Goal: Information Seeking & Learning: Compare options

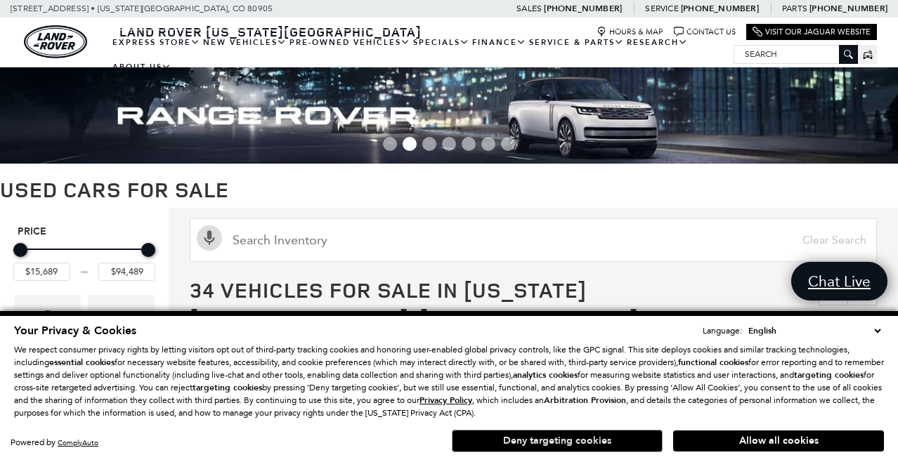
click at [590, 441] on button "Deny targeting cookies" at bounding box center [557, 441] width 211 height 22
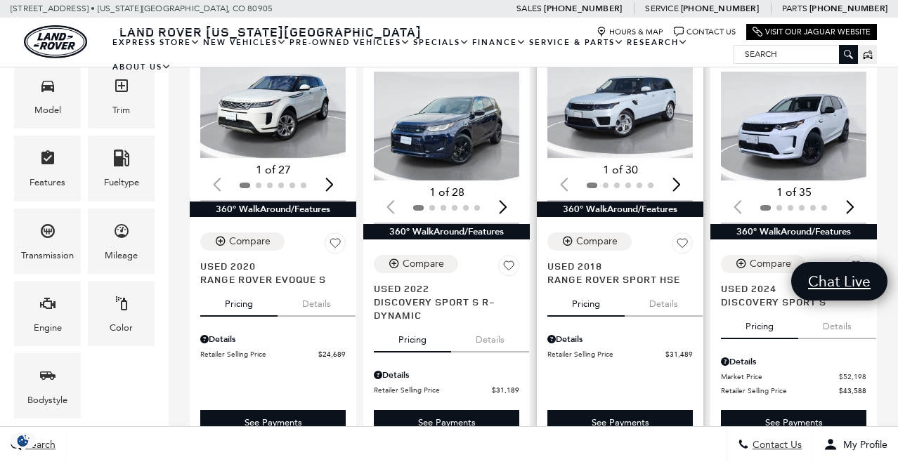
scroll to position [304, 2]
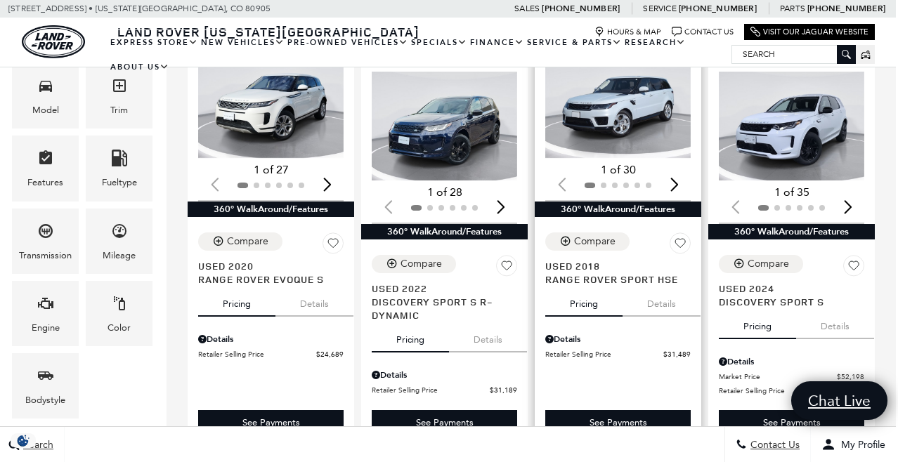
click at [677, 287] on button "Details" at bounding box center [662, 301] width 78 height 31
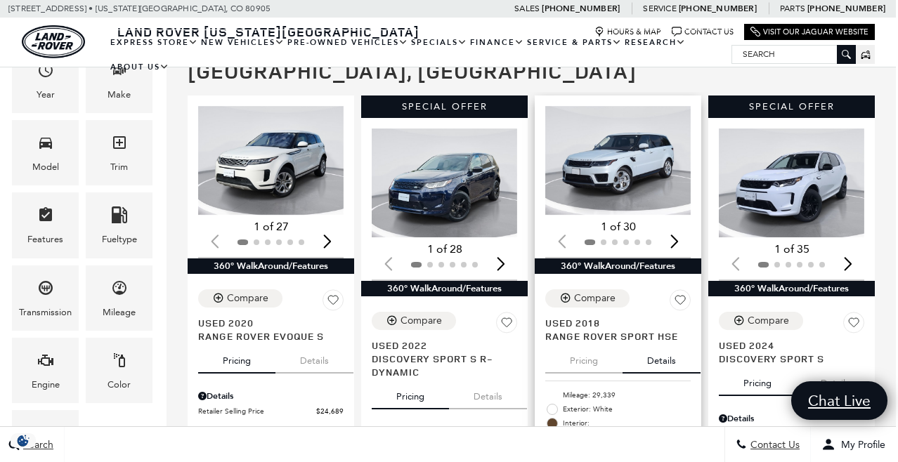
scroll to position [246, 2]
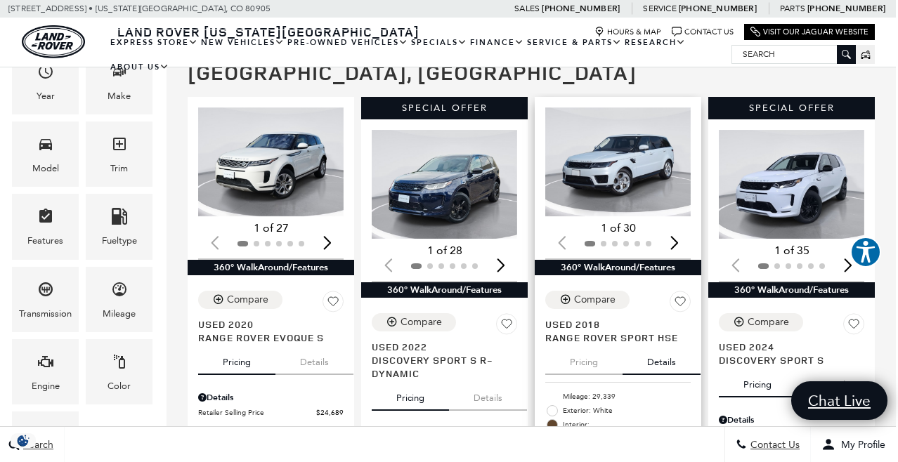
click at [679, 227] on div "Next slide" at bounding box center [674, 242] width 19 height 31
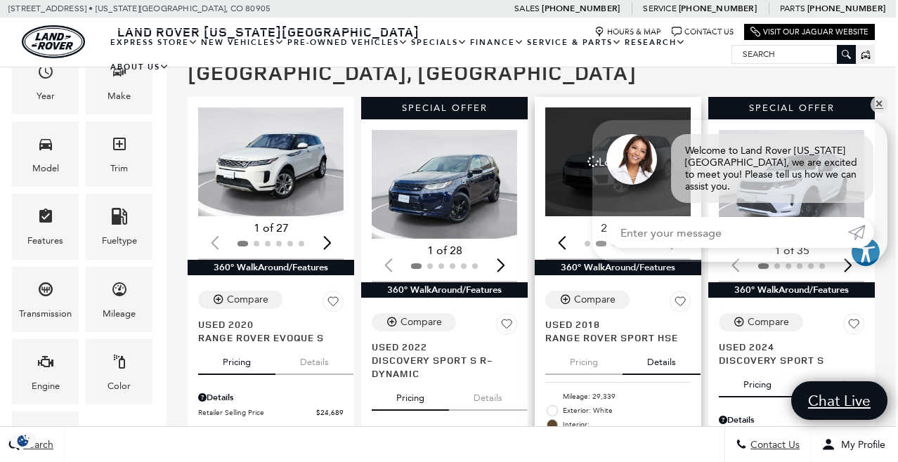
click at [679, 216] on div "Welcome to Land Rover Colorado Springs, we are excited to meet you! Please tell…" at bounding box center [740, 191] width 295 height 142
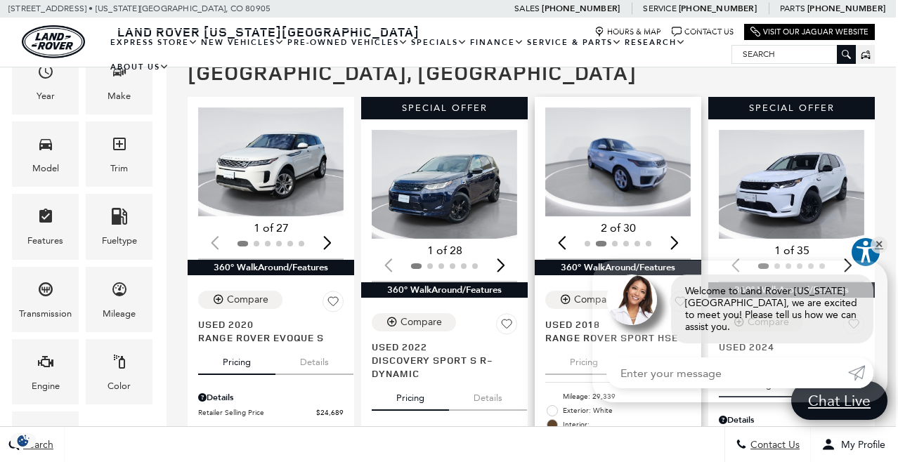
click at [680, 227] on div "Next slide" at bounding box center [674, 242] width 19 height 31
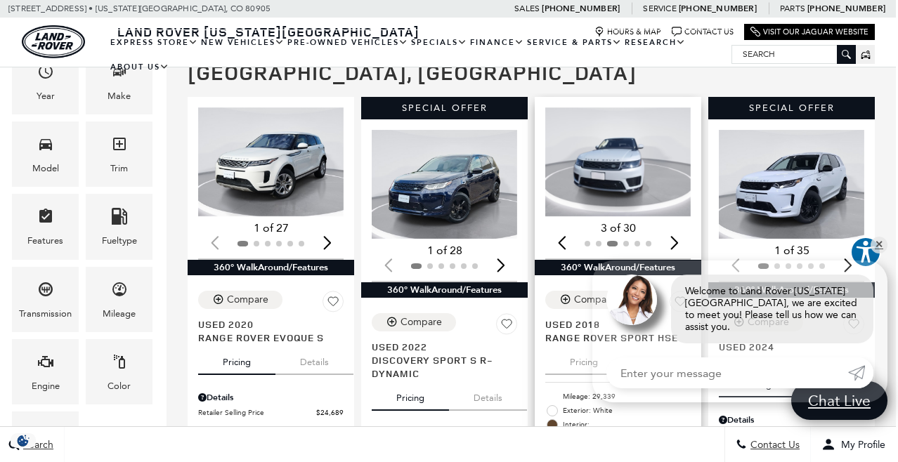
click at [680, 227] on div "Next slide" at bounding box center [674, 242] width 19 height 31
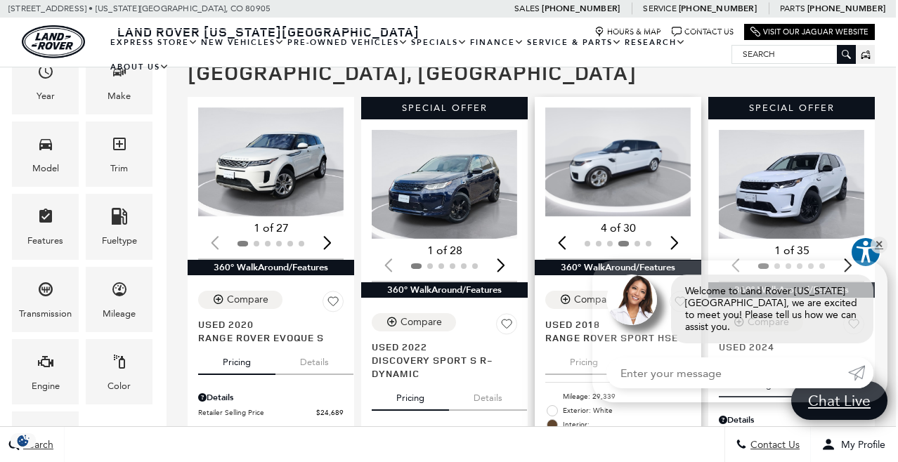
click at [680, 227] on div "Next slide" at bounding box center [674, 242] width 19 height 31
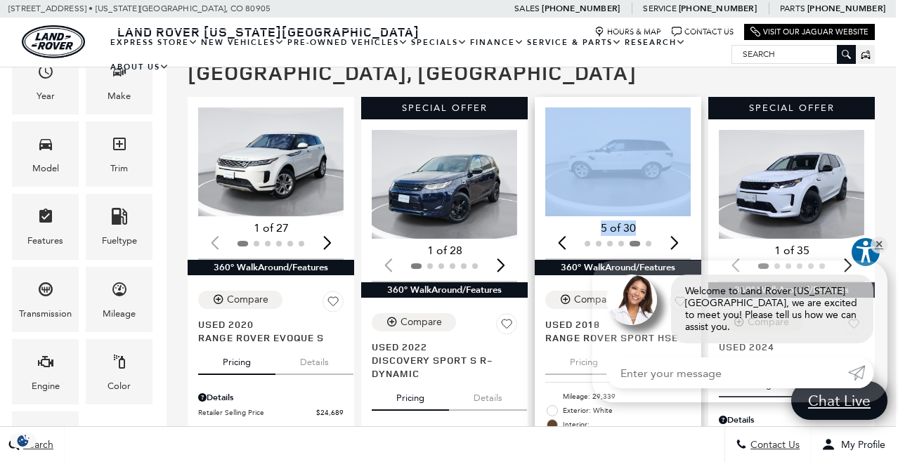
click at [680, 227] on div "Next slide" at bounding box center [674, 242] width 19 height 31
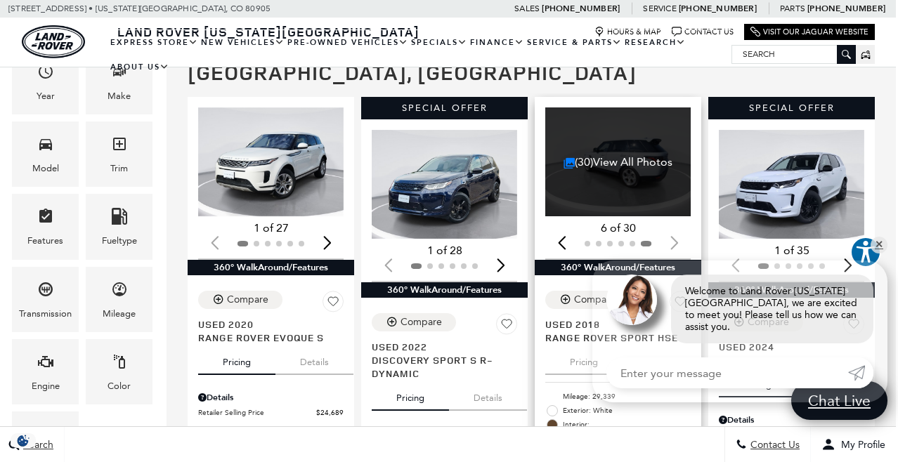
click at [680, 236] on div at bounding box center [617, 243] width 145 height 15
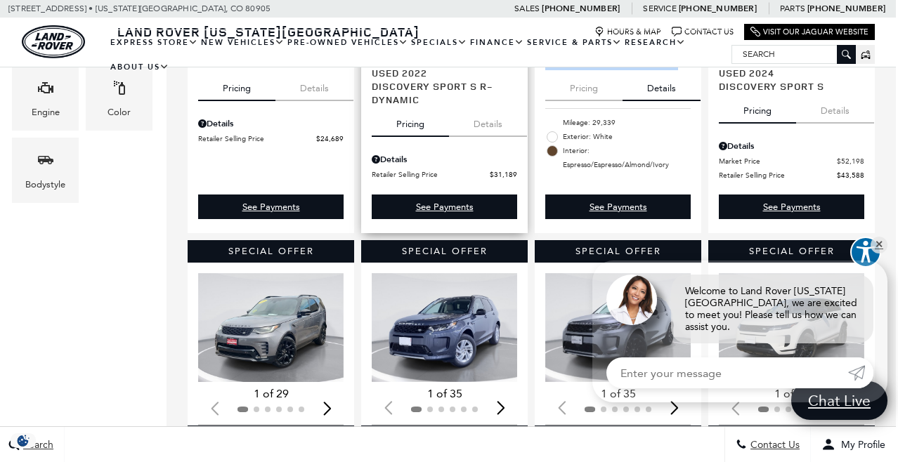
scroll to position [519, 2]
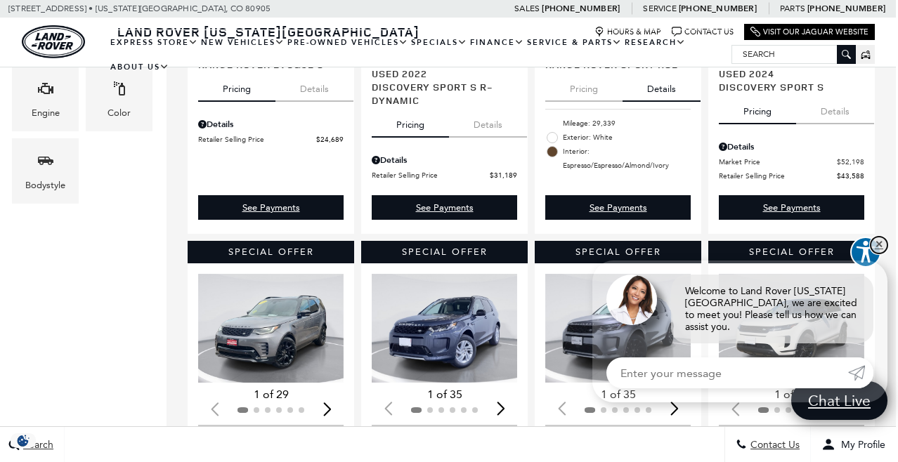
click at [882, 250] on link "✕" at bounding box center [879, 245] width 17 height 17
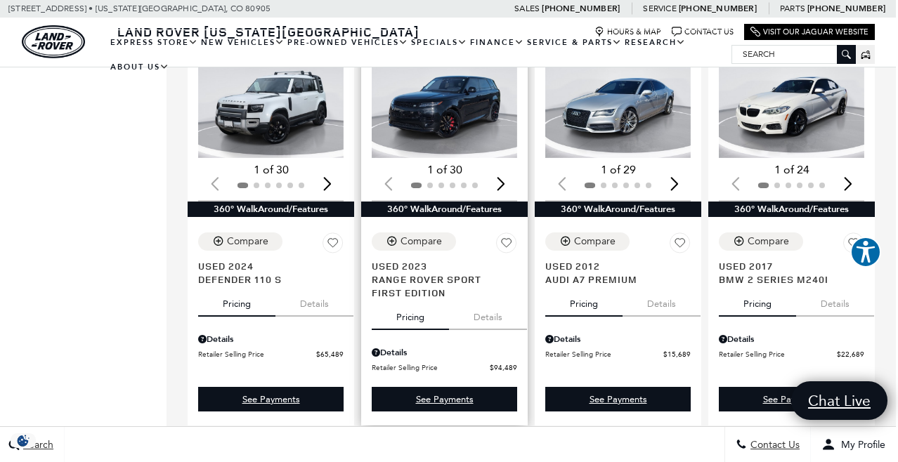
scroll to position [1548, 2]
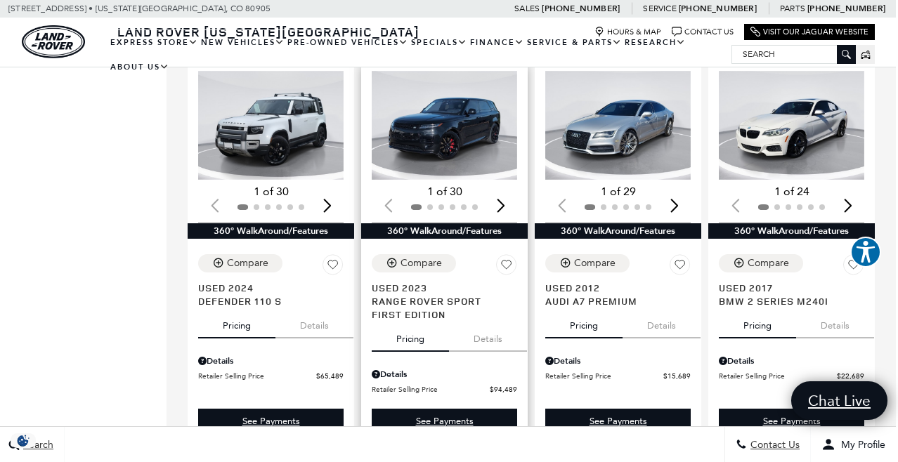
click at [501, 206] on div "Next slide" at bounding box center [500, 205] width 19 height 31
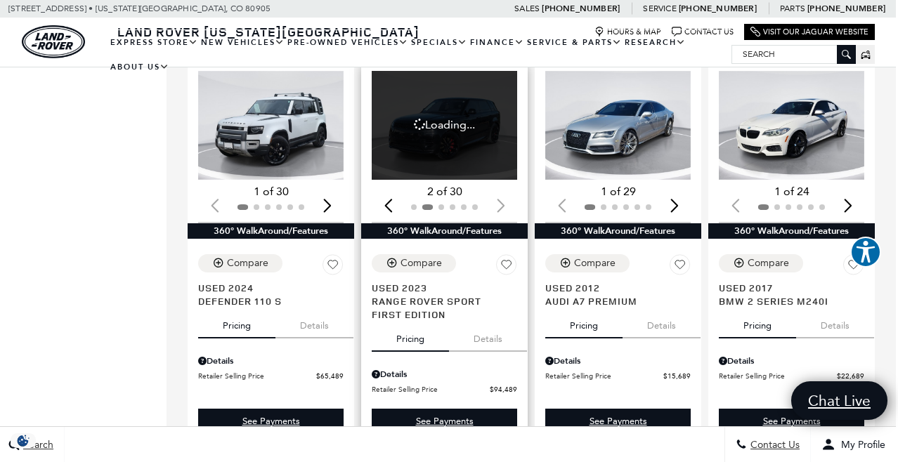
click at [501, 206] on div at bounding box center [444, 207] width 145 height 15
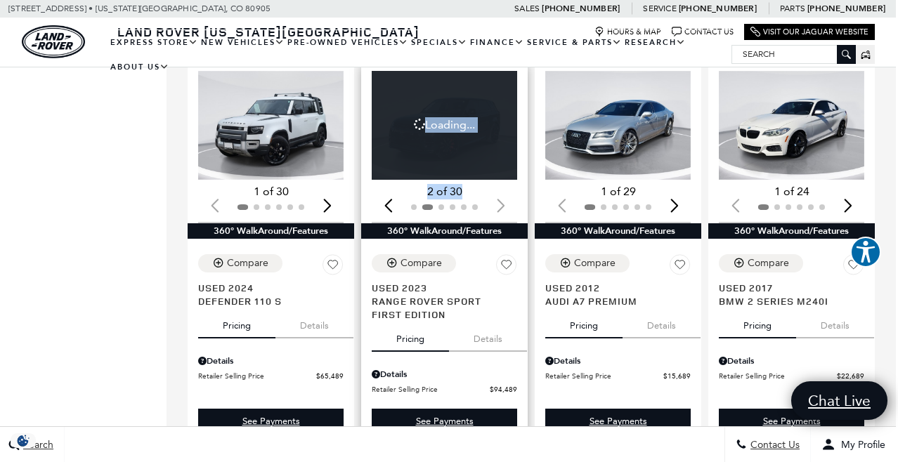
click at [501, 206] on div "Next slide" at bounding box center [500, 205] width 19 height 31
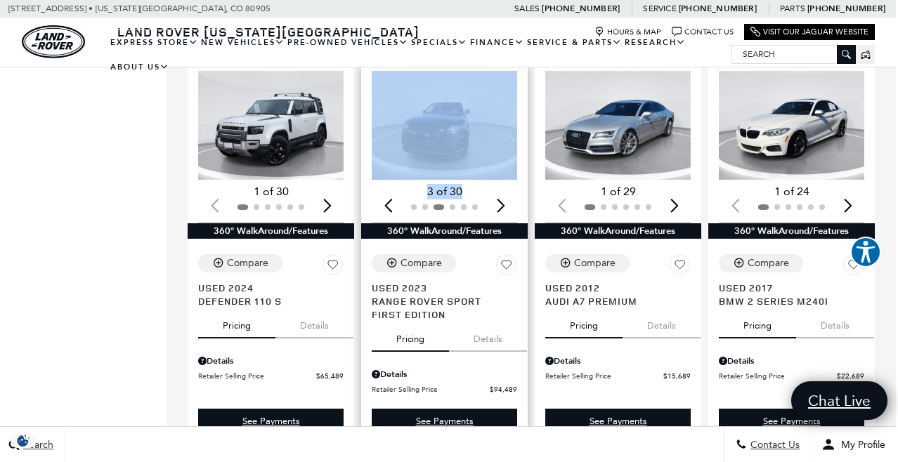
click at [501, 206] on div "Next slide" at bounding box center [500, 205] width 19 height 31
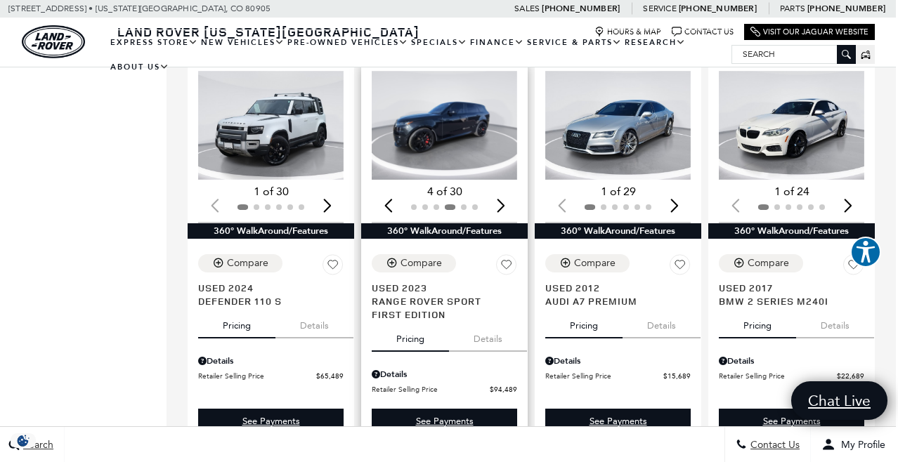
click at [501, 206] on div "Next slide" at bounding box center [500, 205] width 19 height 31
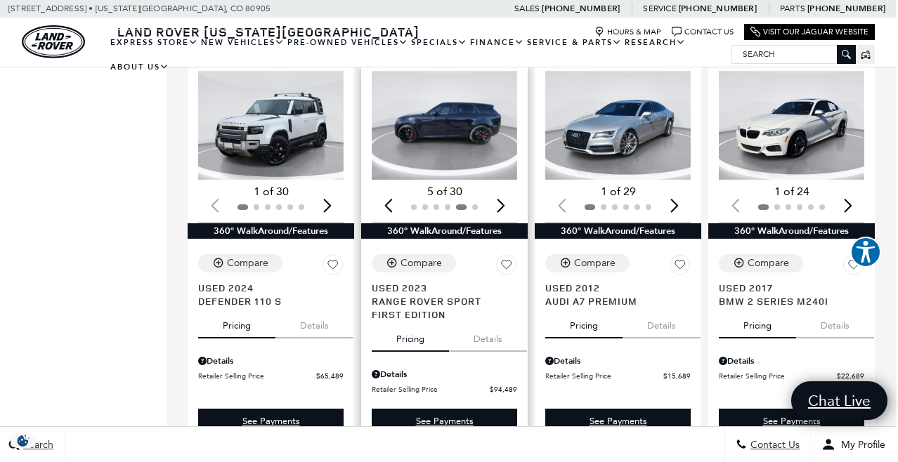
click at [501, 206] on div "Next slide" at bounding box center [500, 205] width 19 height 31
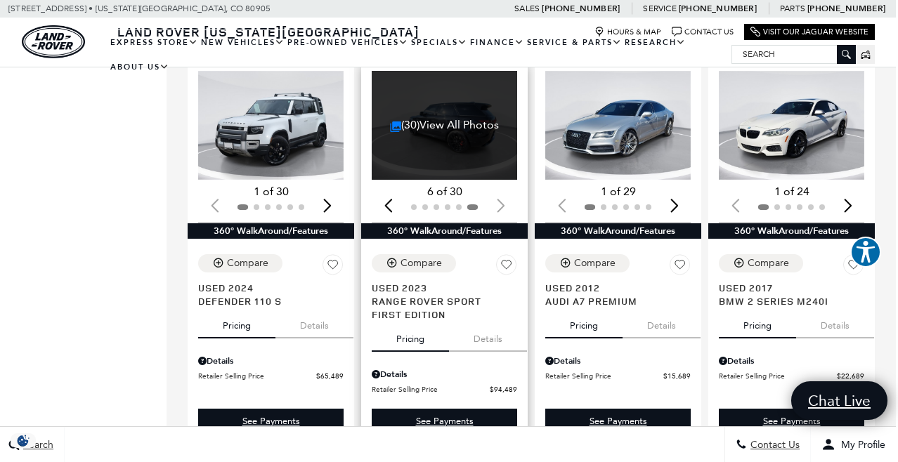
click at [501, 206] on div at bounding box center [444, 207] width 145 height 15
click at [489, 334] on button "Details" at bounding box center [488, 336] width 78 height 31
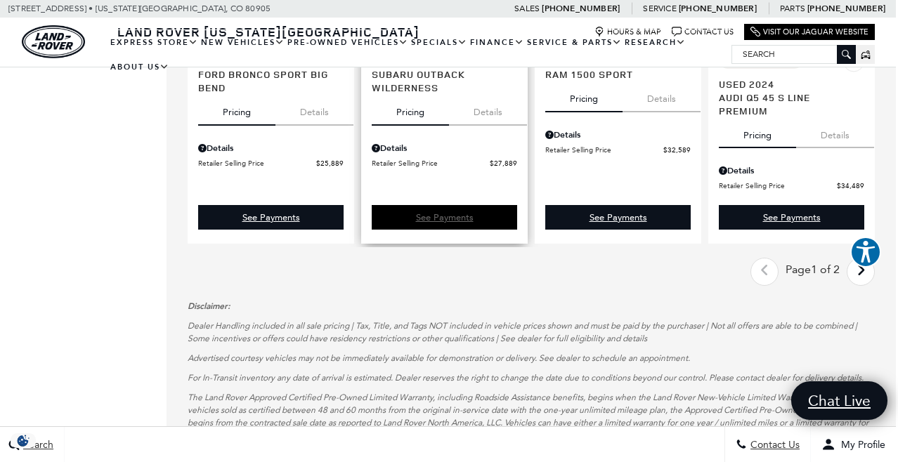
scroll to position [2184, 3]
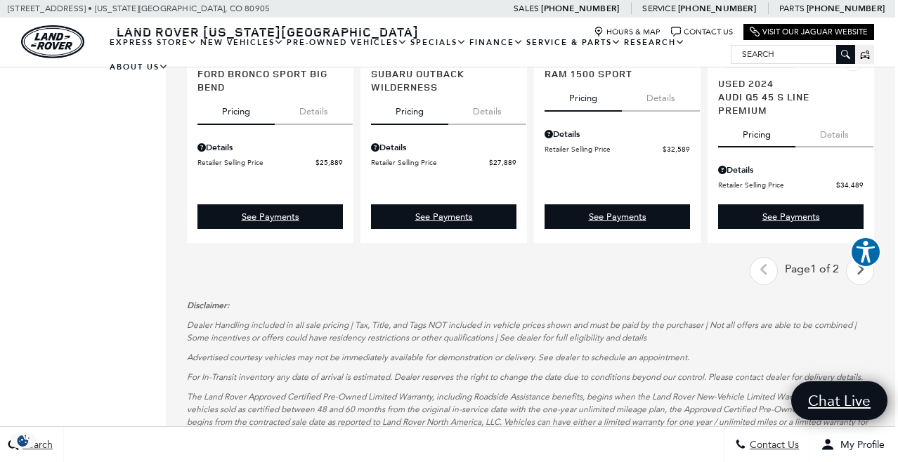
click at [860, 276] on icon "next page" at bounding box center [860, 270] width 9 height 22
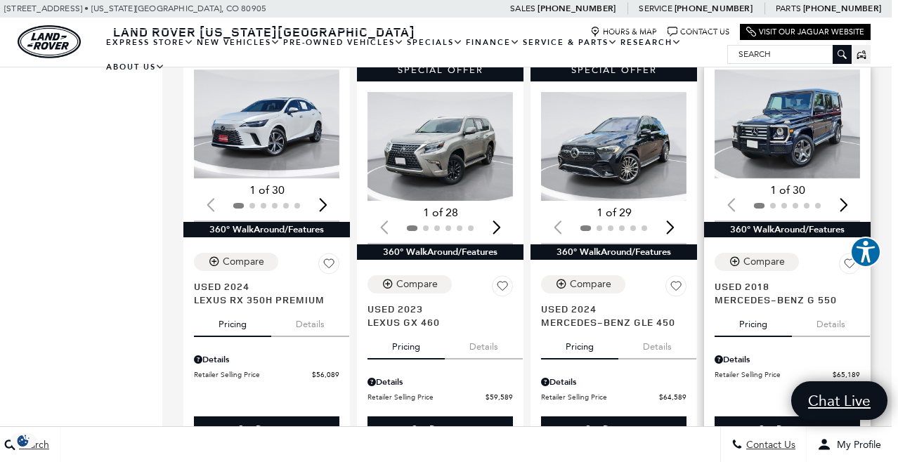
scroll to position [1092, 6]
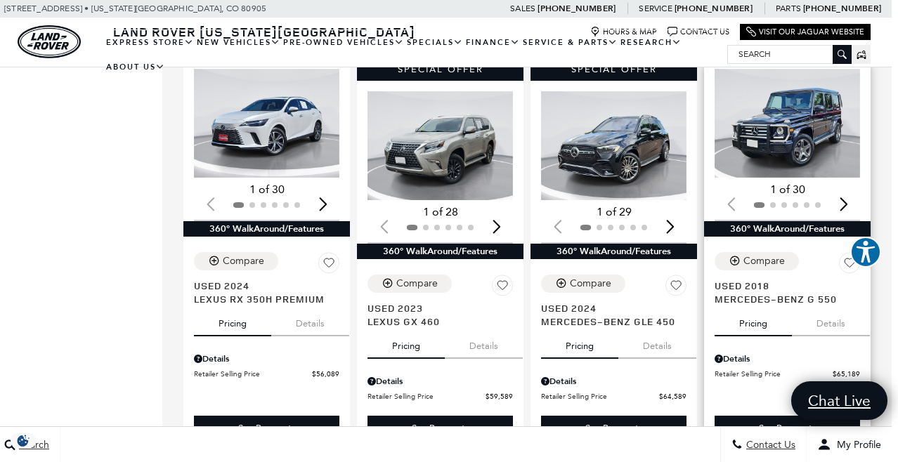
click at [848, 194] on div "Next slide" at bounding box center [843, 203] width 19 height 31
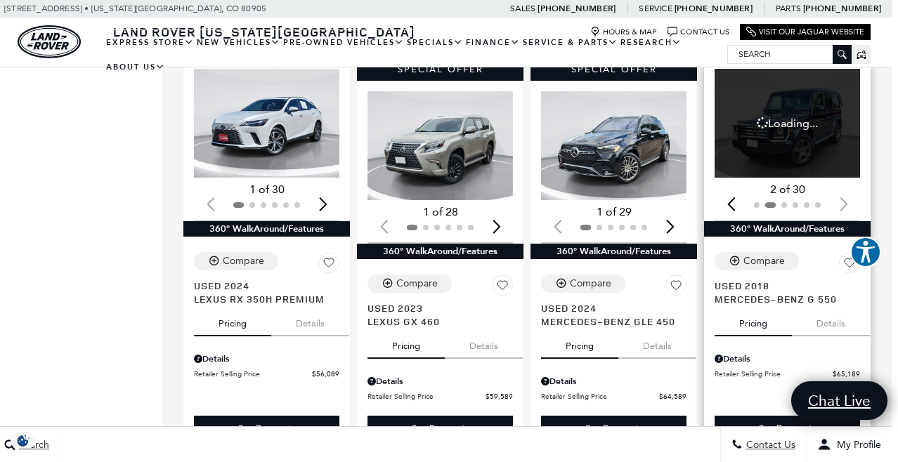
click at [848, 198] on div at bounding box center [787, 205] width 145 height 15
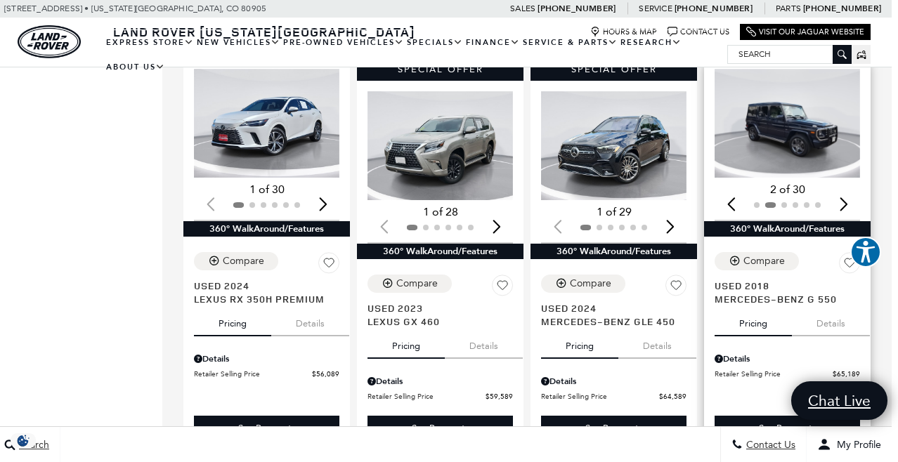
click at [844, 195] on div "Next slide" at bounding box center [843, 203] width 19 height 31
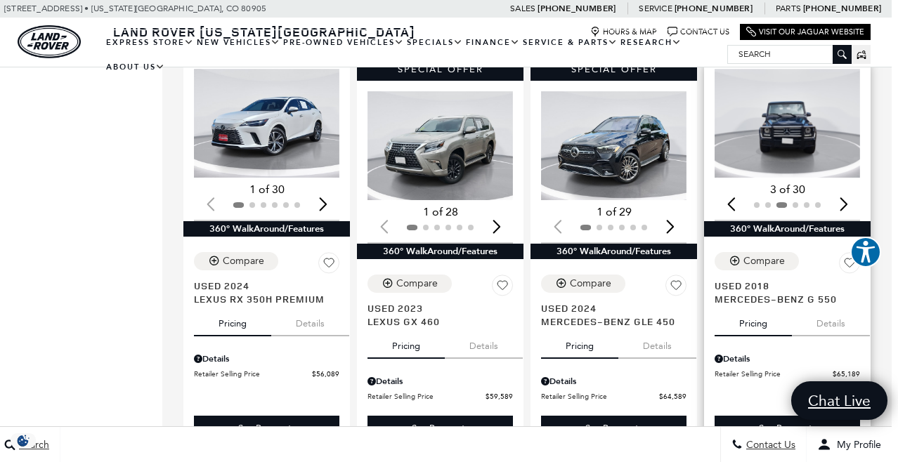
click at [844, 195] on div "Next slide" at bounding box center [843, 203] width 19 height 31
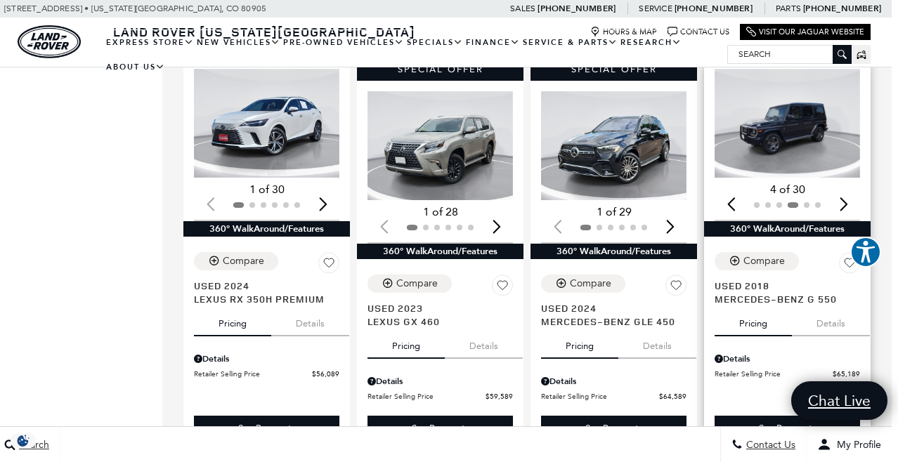
click at [844, 195] on div "Next slide" at bounding box center [843, 203] width 19 height 31
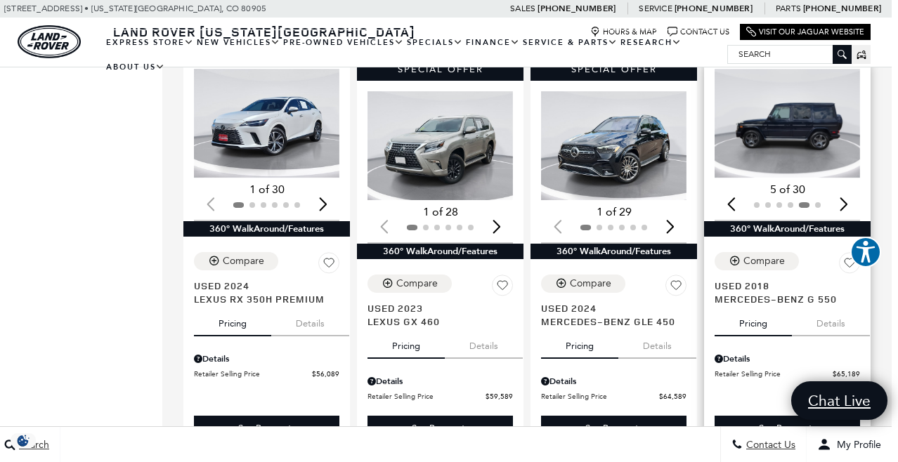
click at [844, 195] on div "Next slide" at bounding box center [843, 203] width 19 height 31
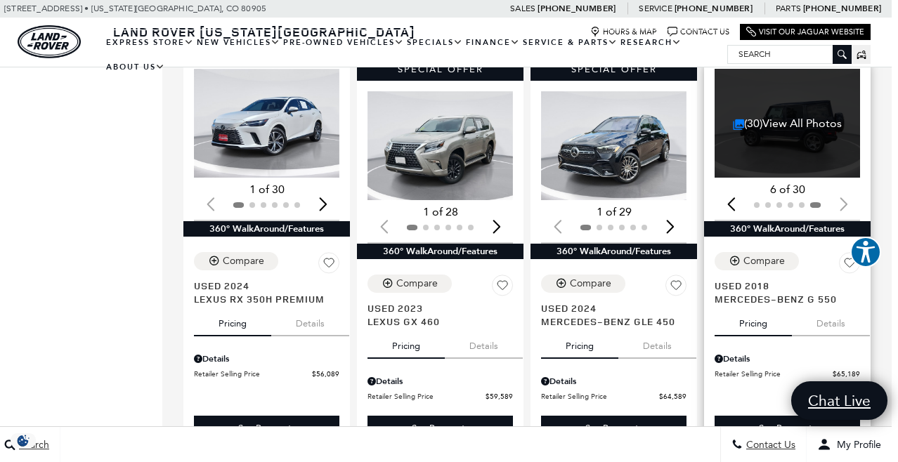
click at [836, 325] on button "Details" at bounding box center [831, 321] width 78 height 31
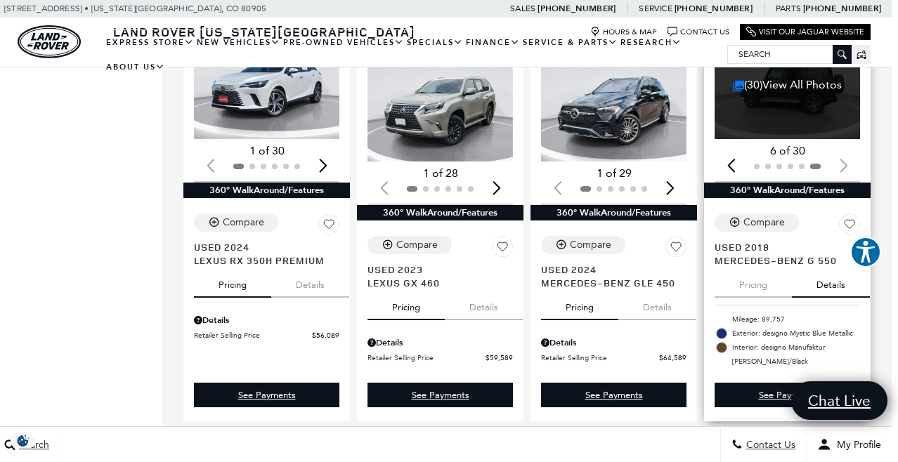
scroll to position [1132, 6]
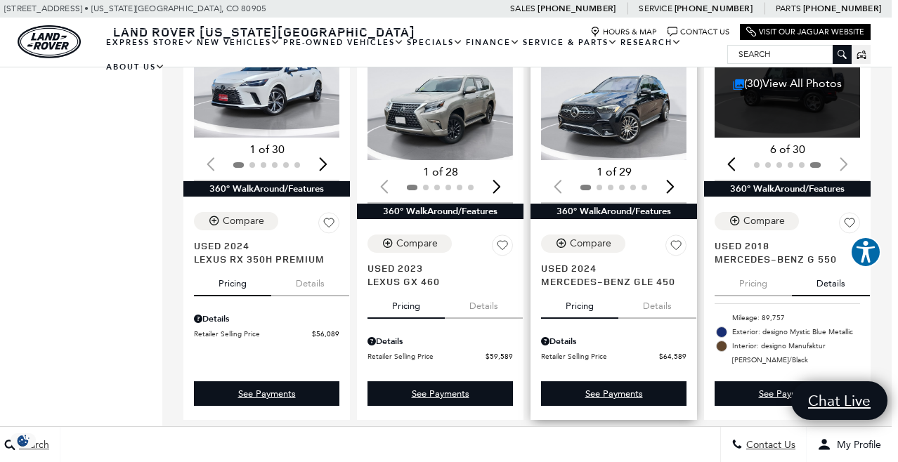
click at [665, 316] on button "Details" at bounding box center [658, 303] width 78 height 31
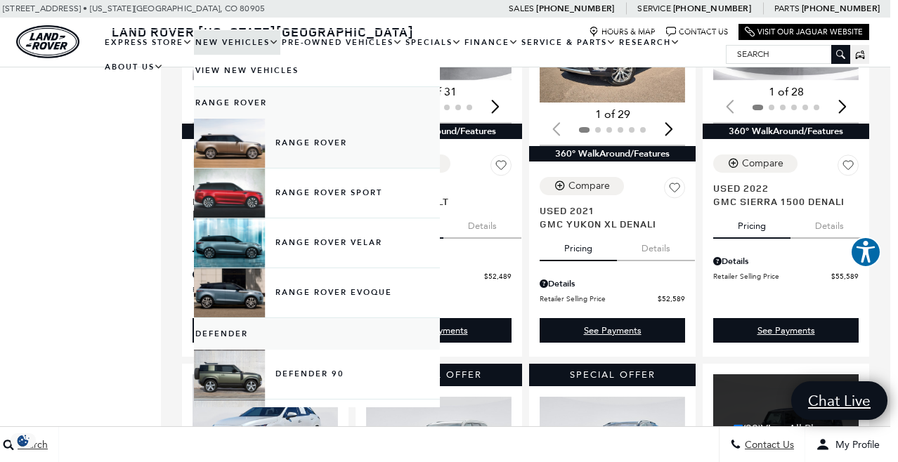
scroll to position [736, 8]
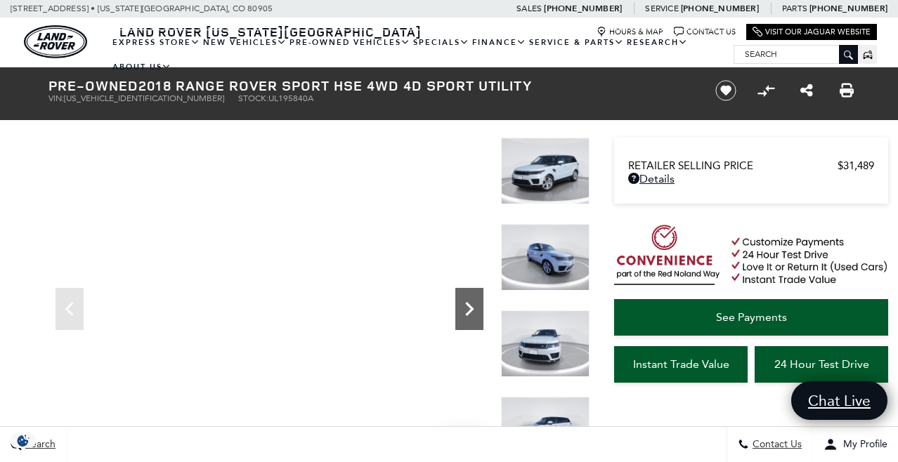
click at [460, 306] on icon "Next" at bounding box center [469, 309] width 28 height 28
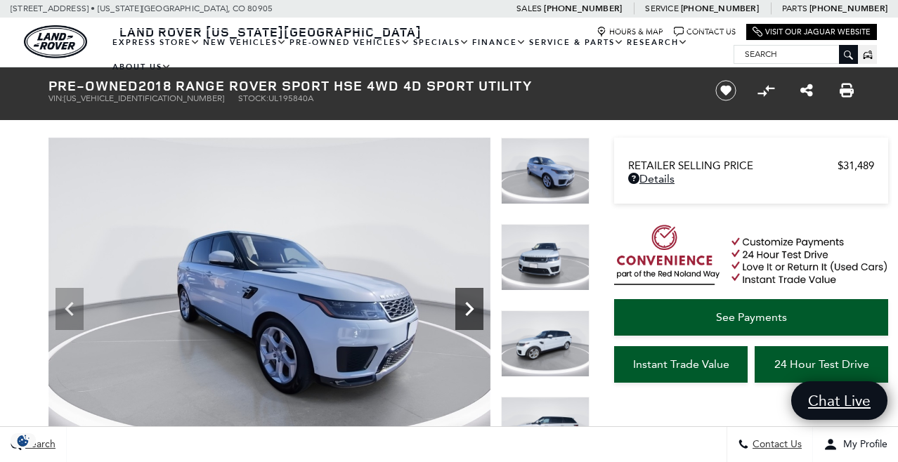
click at [460, 306] on icon "Next" at bounding box center [469, 309] width 28 height 28
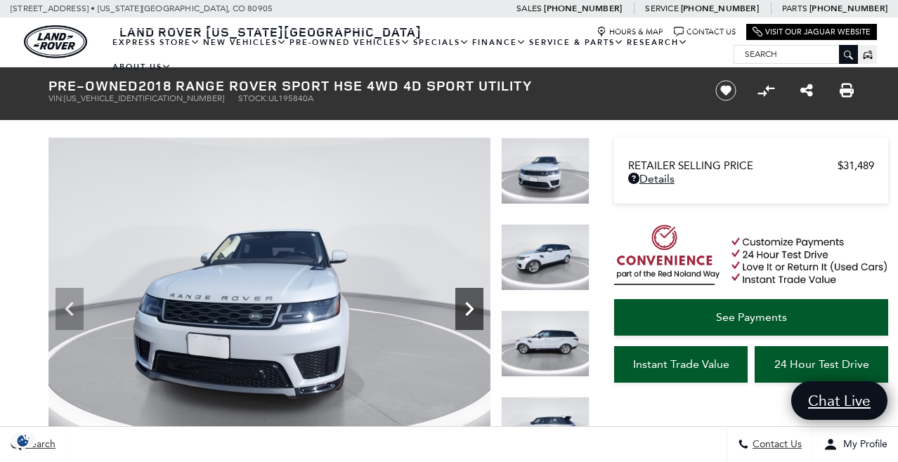
click at [469, 306] on icon "Next" at bounding box center [469, 309] width 8 height 14
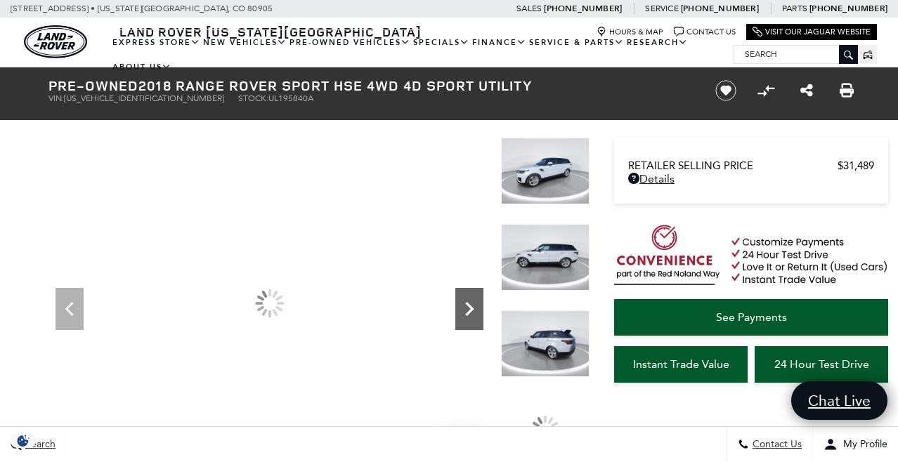
click at [469, 306] on icon "Next" at bounding box center [469, 309] width 8 height 14
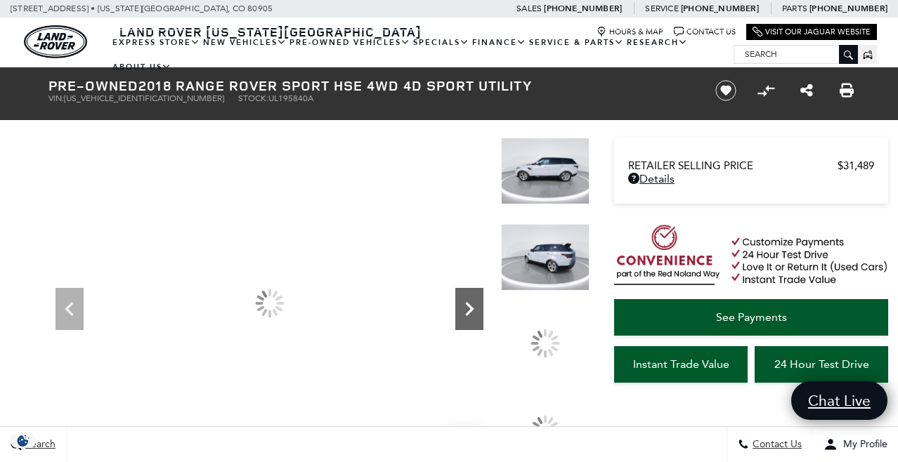
click at [469, 306] on icon "Next" at bounding box center [469, 309] width 8 height 14
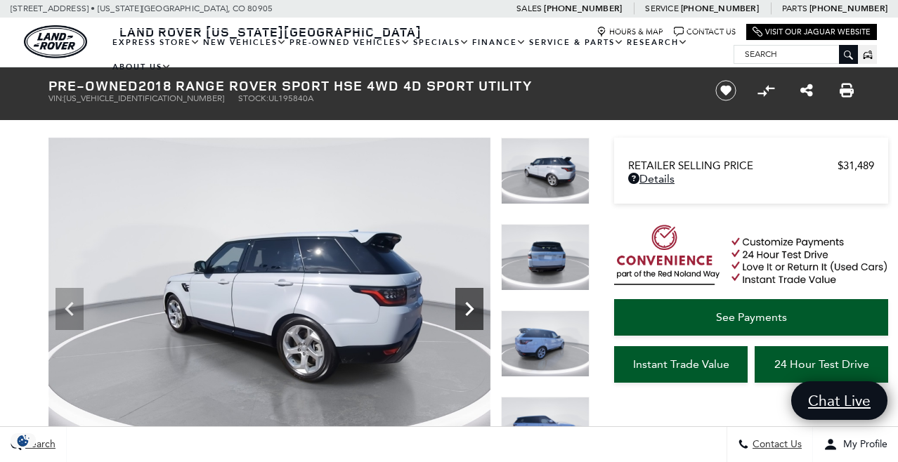
click at [469, 306] on icon "Next" at bounding box center [469, 309] width 8 height 14
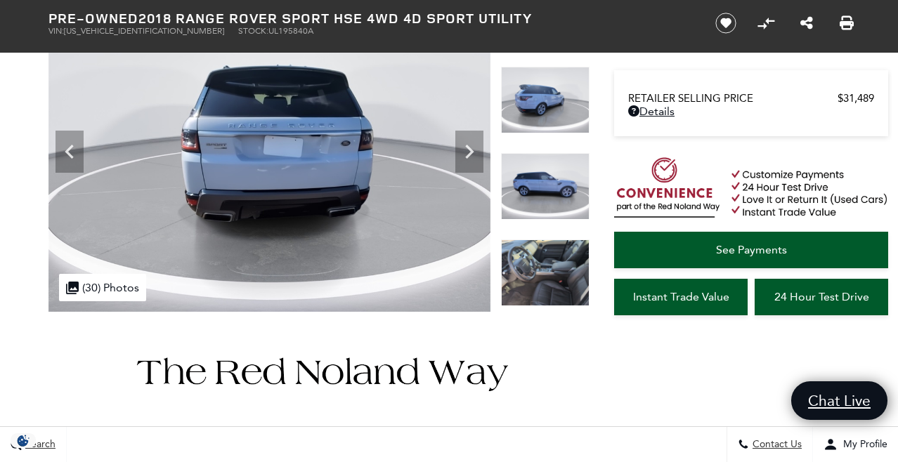
scroll to position [157, 0]
click at [548, 276] on img at bounding box center [545, 272] width 89 height 67
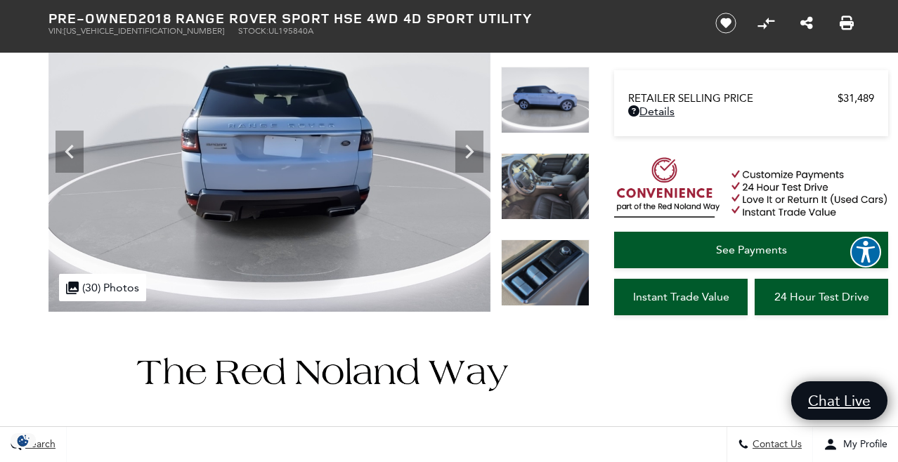
click at [546, 189] on img at bounding box center [545, 186] width 89 height 67
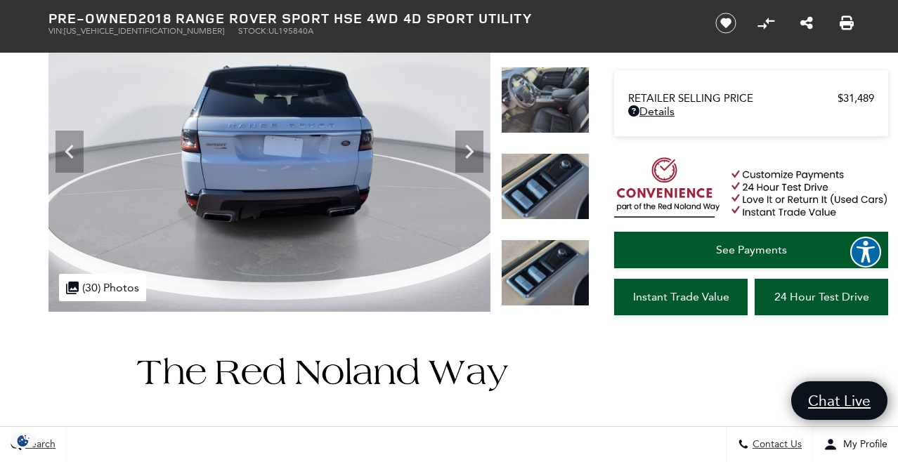
click at [533, 112] on img at bounding box center [545, 100] width 89 height 67
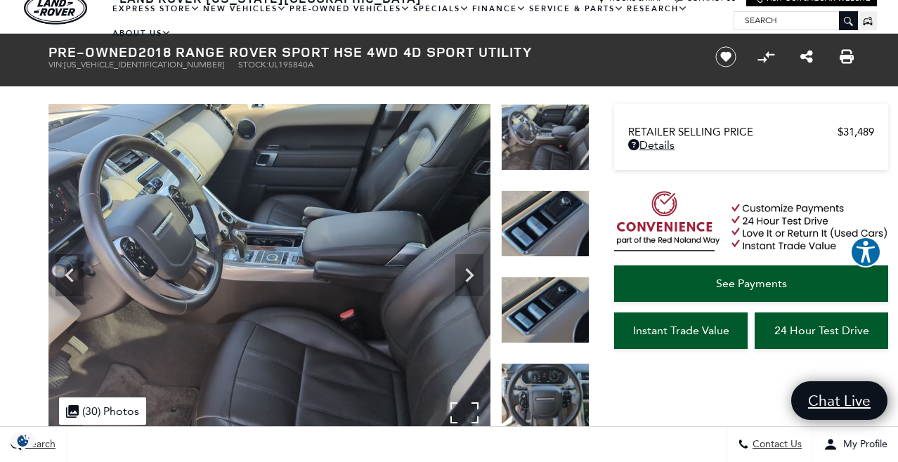
scroll to position [37, 0]
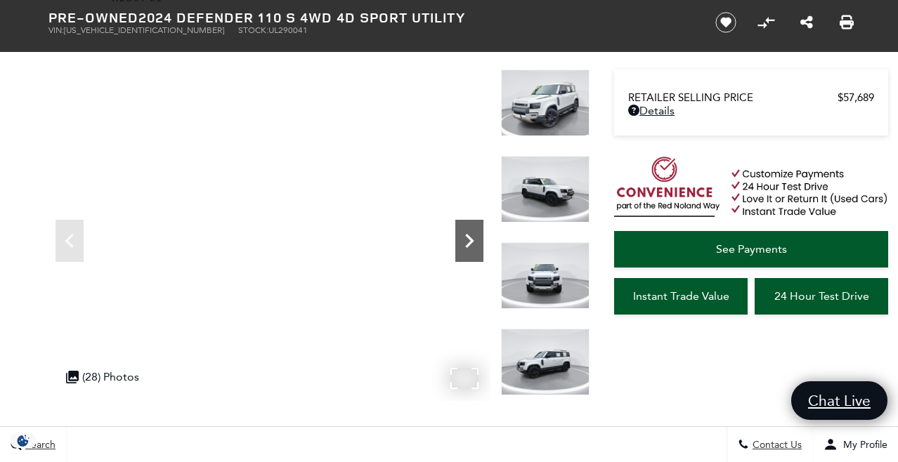
scroll to position [72, 0]
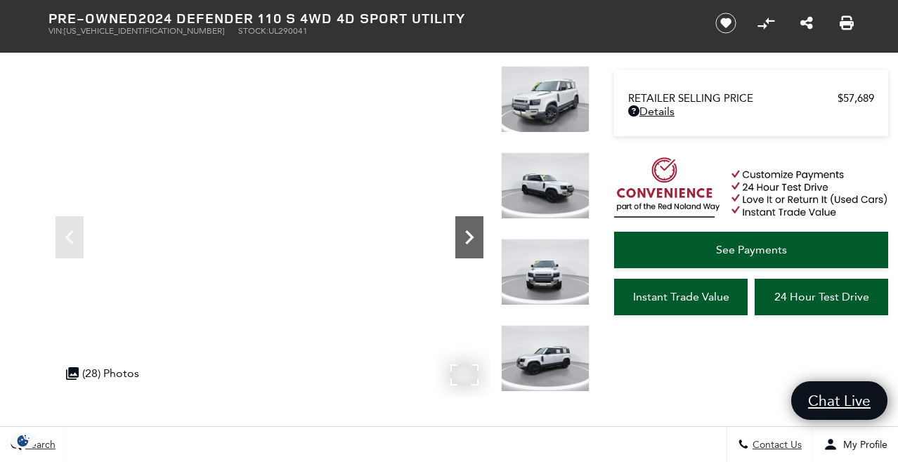
click at [478, 230] on icon "Next" at bounding box center [469, 238] width 28 height 28
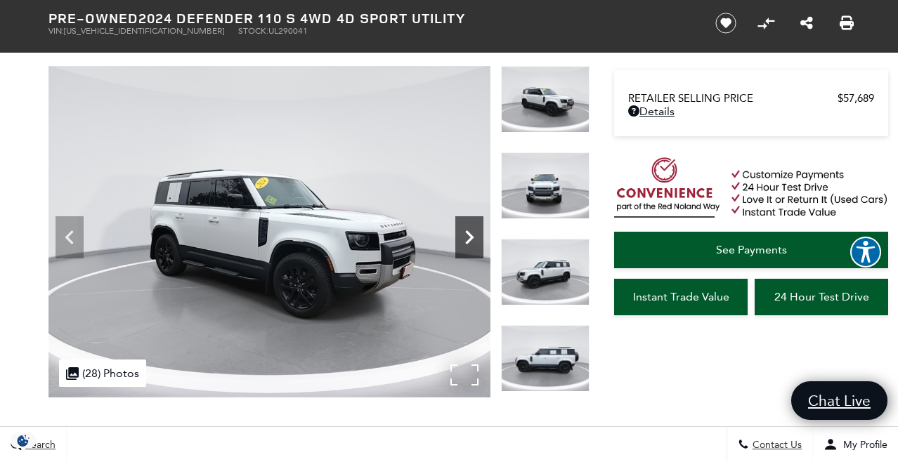
click at [478, 230] on icon "Next" at bounding box center [469, 238] width 28 height 28
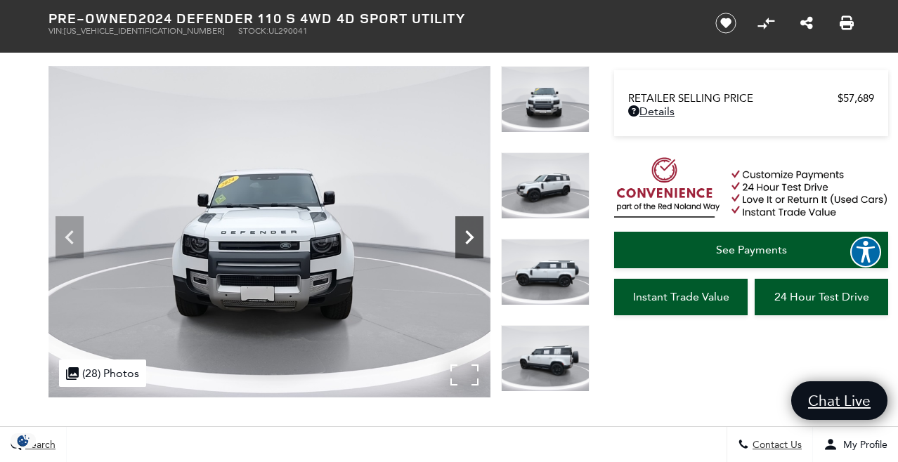
click at [478, 230] on icon "Next" at bounding box center [469, 238] width 28 height 28
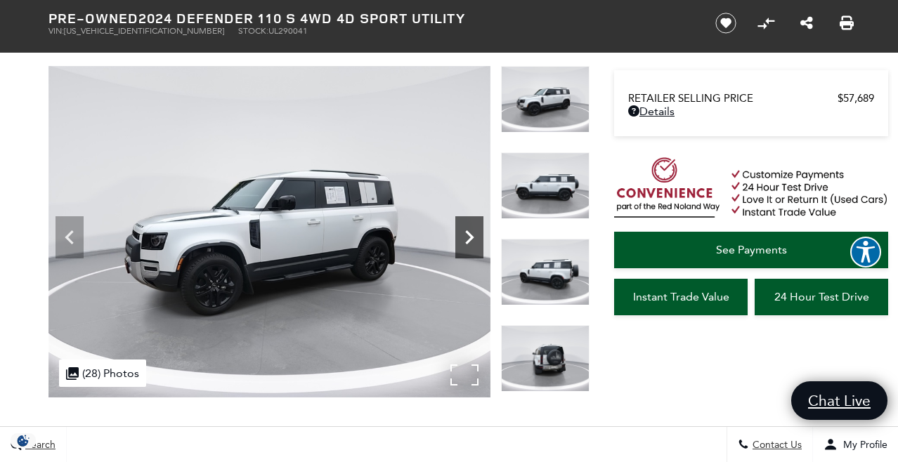
click at [478, 230] on icon "Next" at bounding box center [469, 238] width 28 height 28
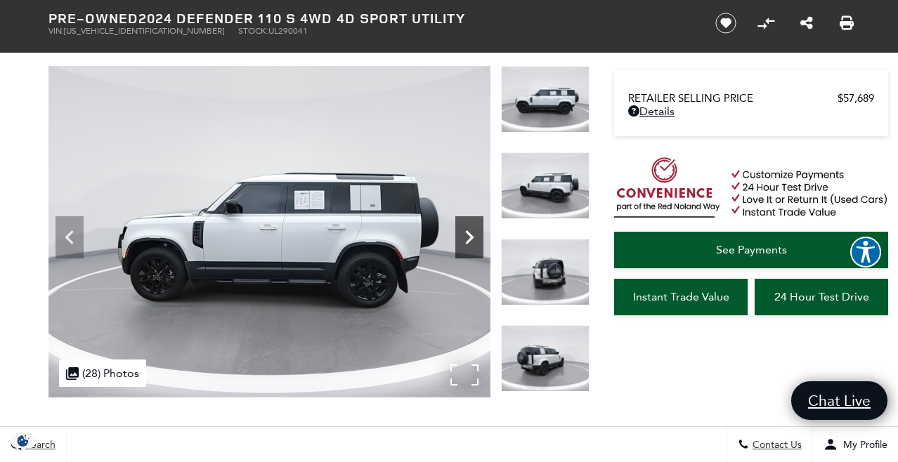
click at [478, 230] on icon "Next" at bounding box center [469, 238] width 28 height 28
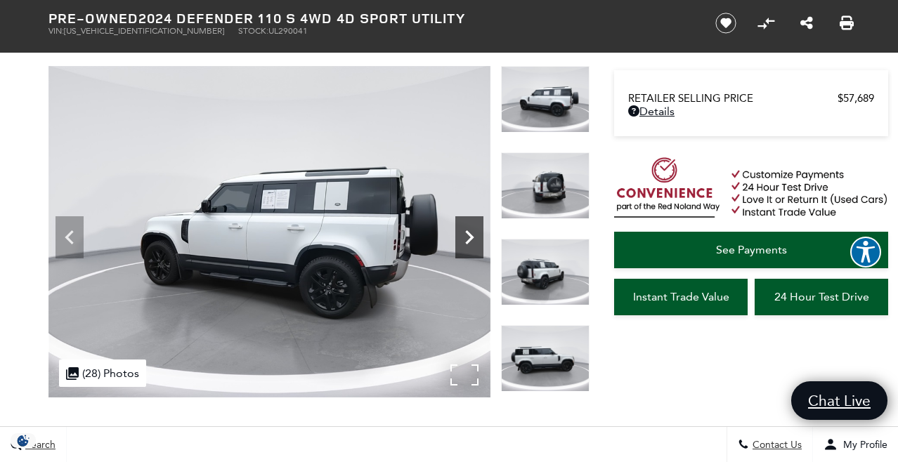
click at [478, 230] on icon "Next" at bounding box center [469, 238] width 28 height 28
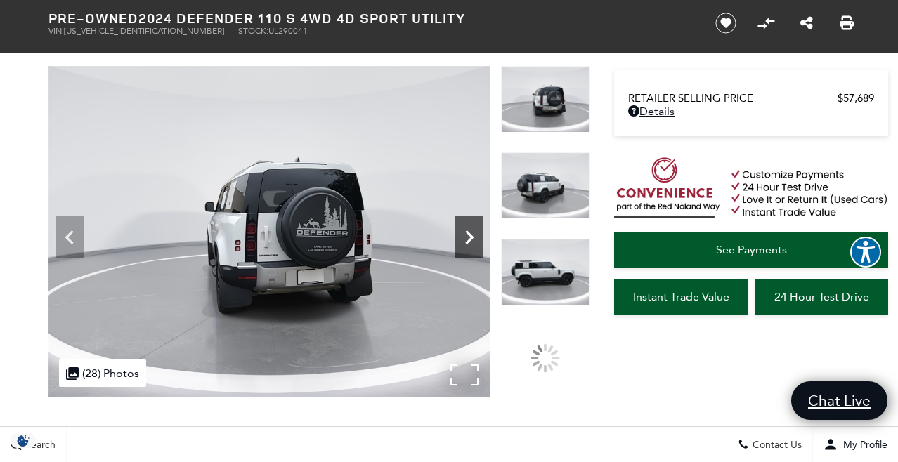
click at [478, 230] on icon "Next" at bounding box center [469, 238] width 28 height 28
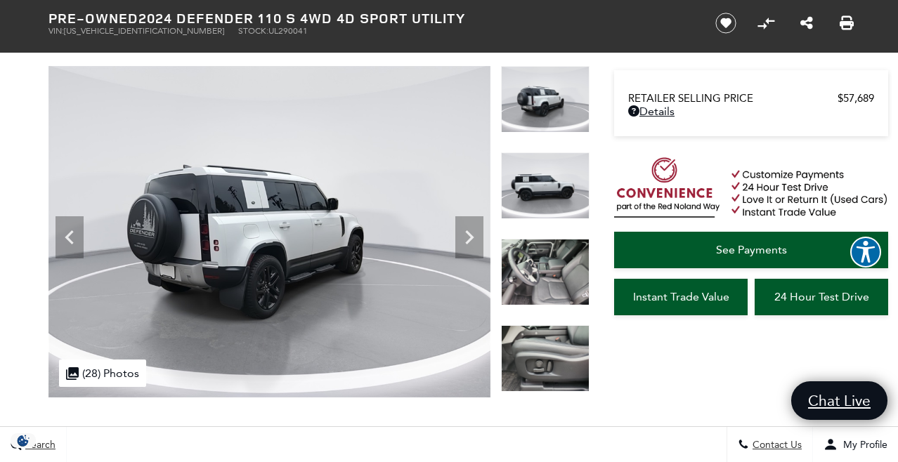
click at [542, 270] on img at bounding box center [545, 272] width 89 height 67
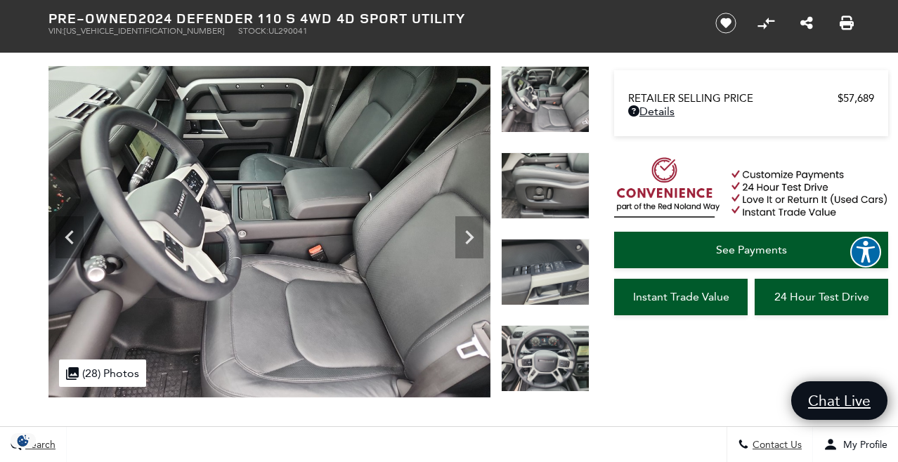
click at [559, 287] on img at bounding box center [545, 272] width 89 height 67
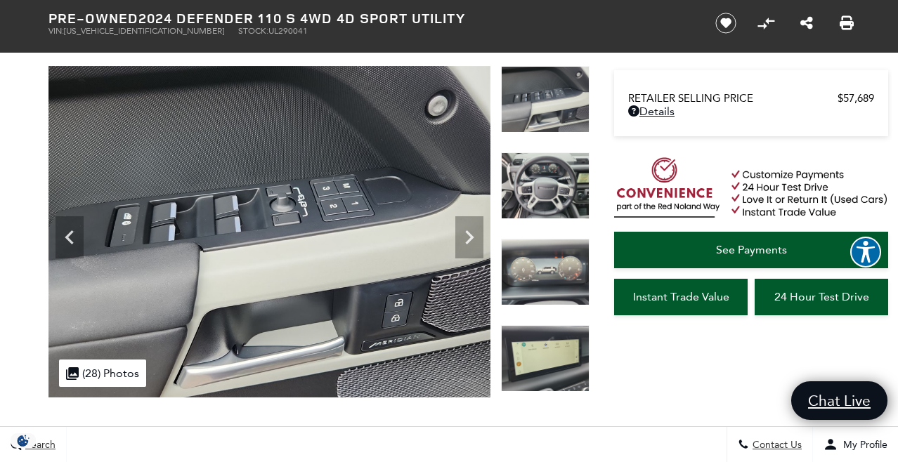
click at [559, 287] on img at bounding box center [545, 272] width 89 height 67
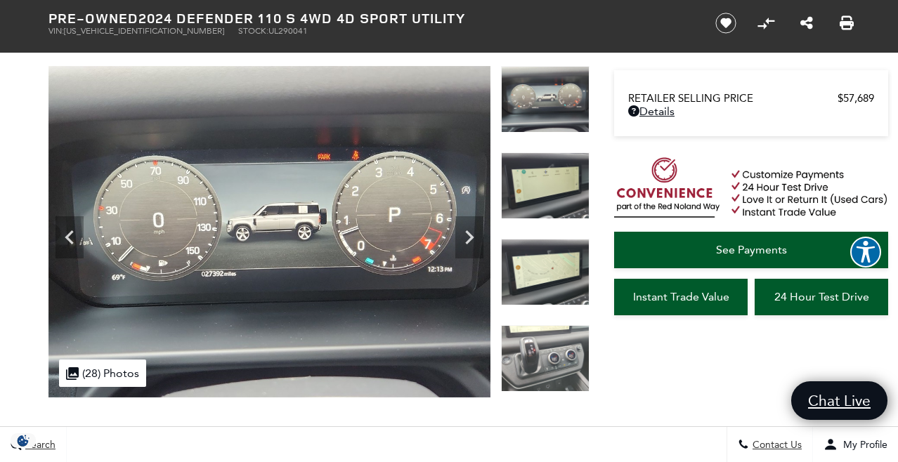
click at [545, 189] on img at bounding box center [545, 186] width 89 height 67
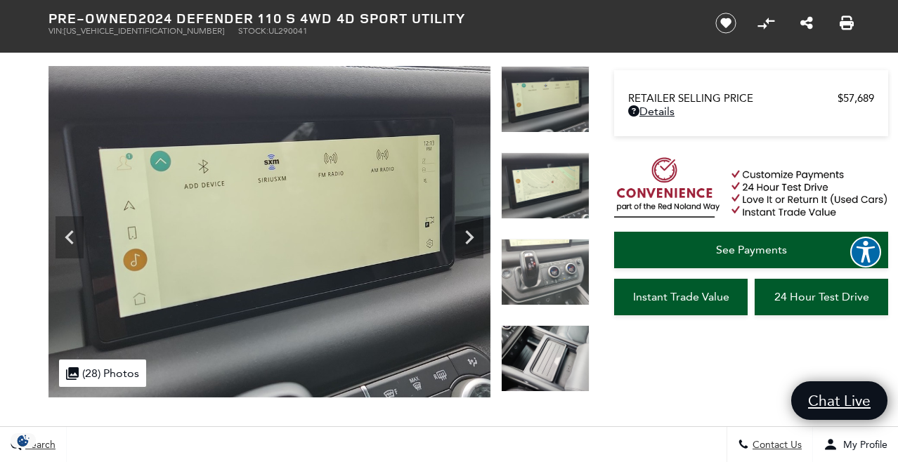
click at [545, 189] on img at bounding box center [545, 186] width 89 height 67
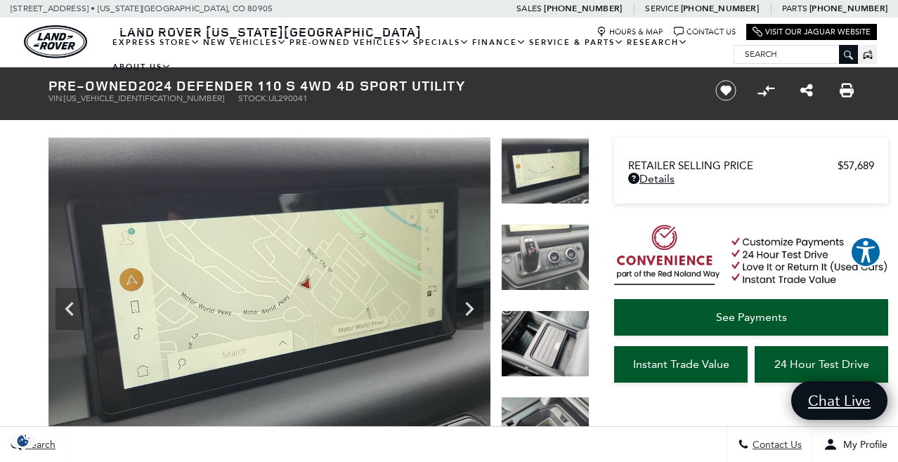
scroll to position [0, 0]
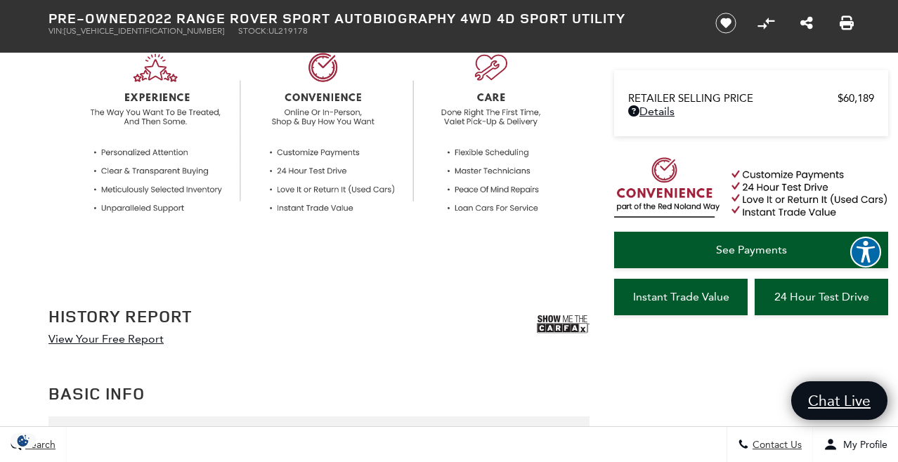
scroll to position [536, 0]
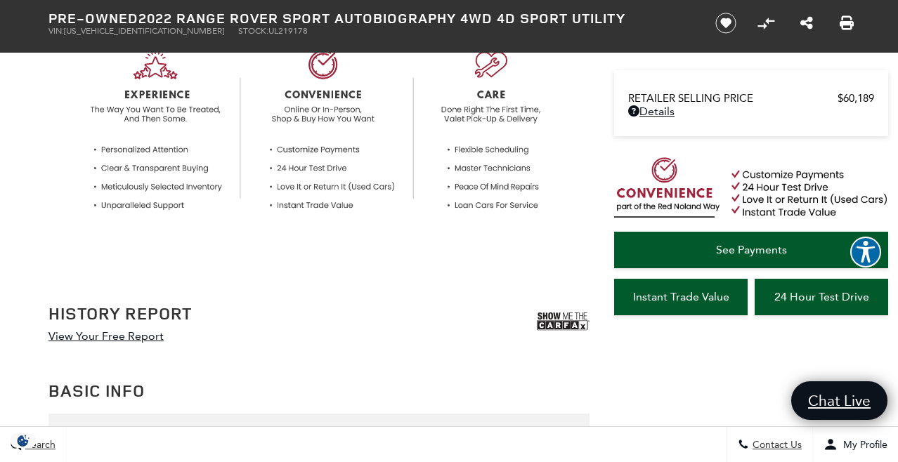
click at [562, 316] on img at bounding box center [563, 321] width 53 height 35
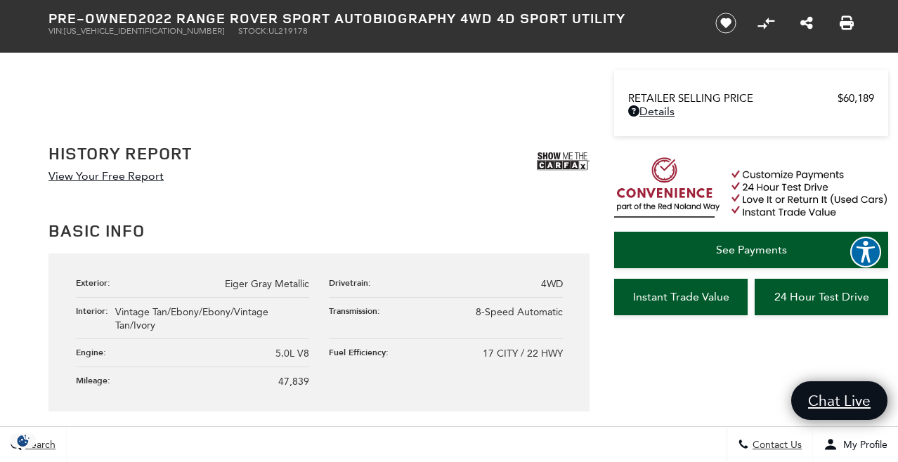
scroll to position [712, 0]
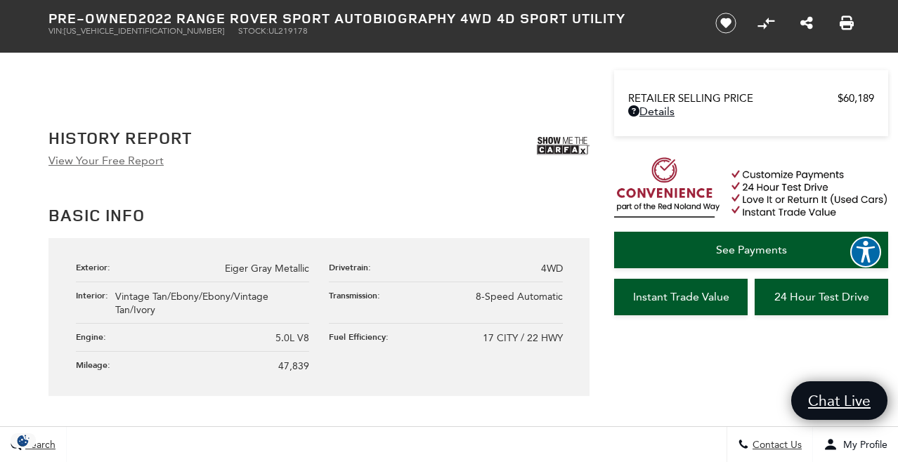
click at [143, 159] on link "View Your Free Report" at bounding box center [105, 160] width 115 height 13
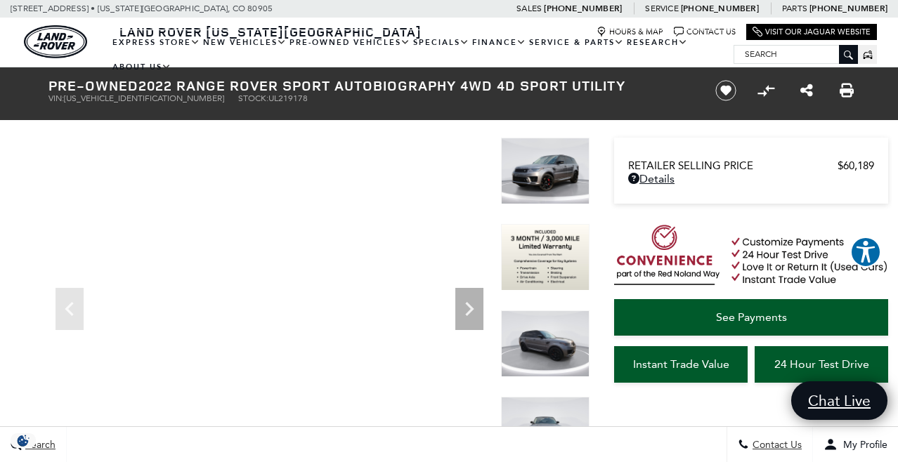
scroll to position [0, 0]
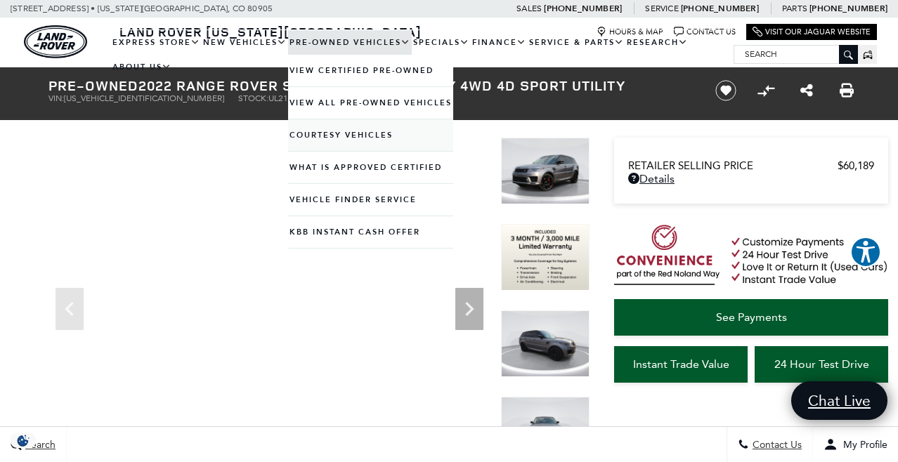
click at [396, 140] on link "Courtesy Vehicles" at bounding box center [370, 135] width 165 height 32
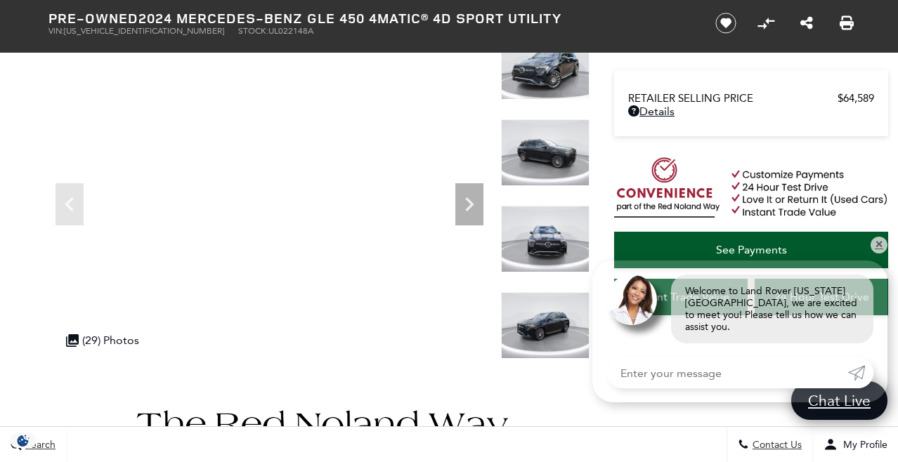
scroll to position [103, 0]
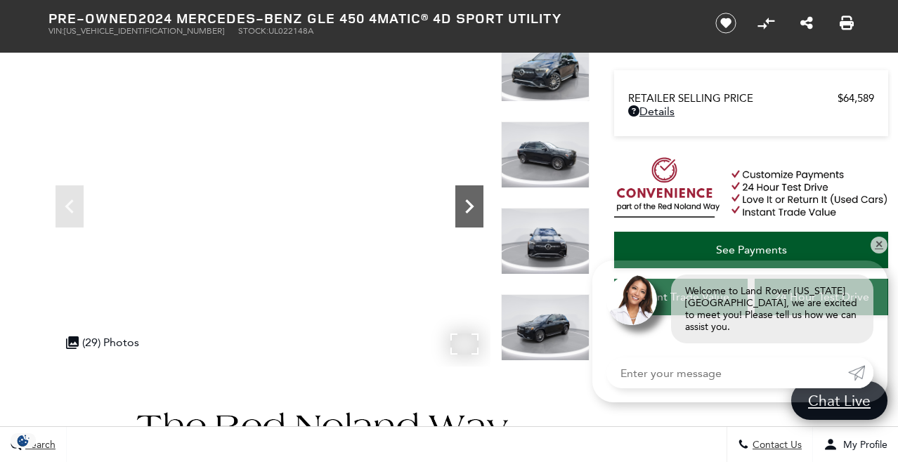
click at [467, 201] on icon "Next" at bounding box center [469, 207] width 8 height 14
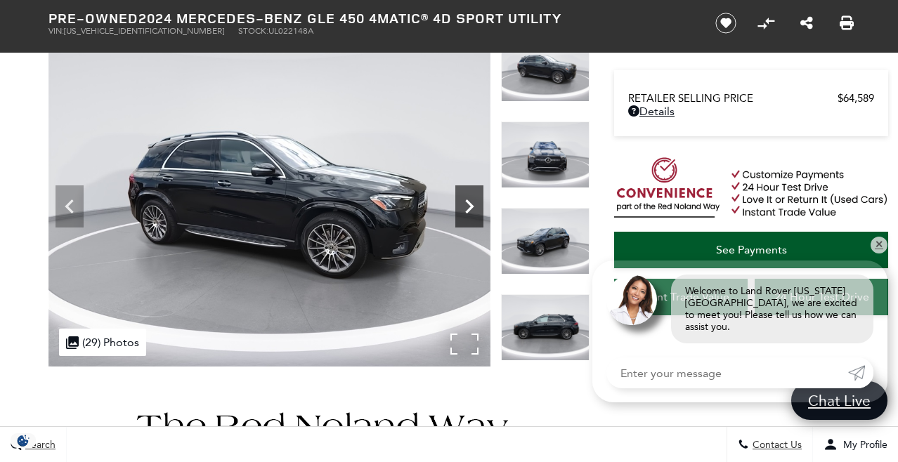
click at [467, 201] on icon "Next" at bounding box center [469, 207] width 8 height 14
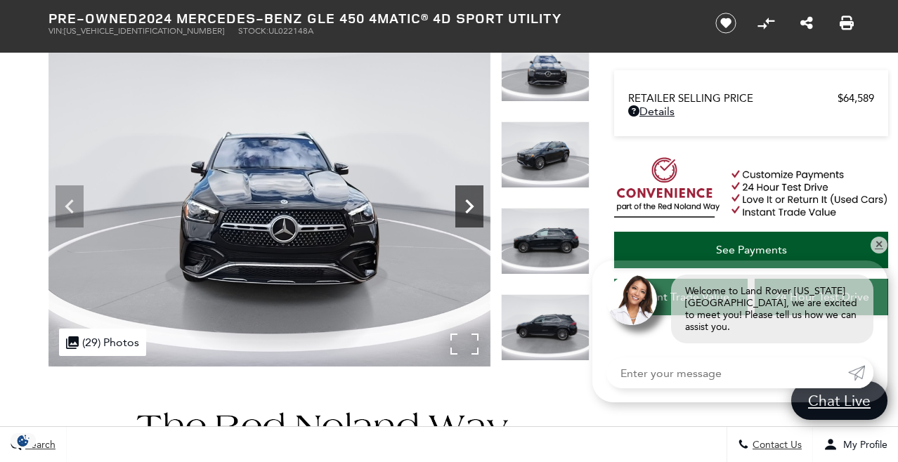
click at [467, 200] on icon "Next" at bounding box center [469, 207] width 28 height 28
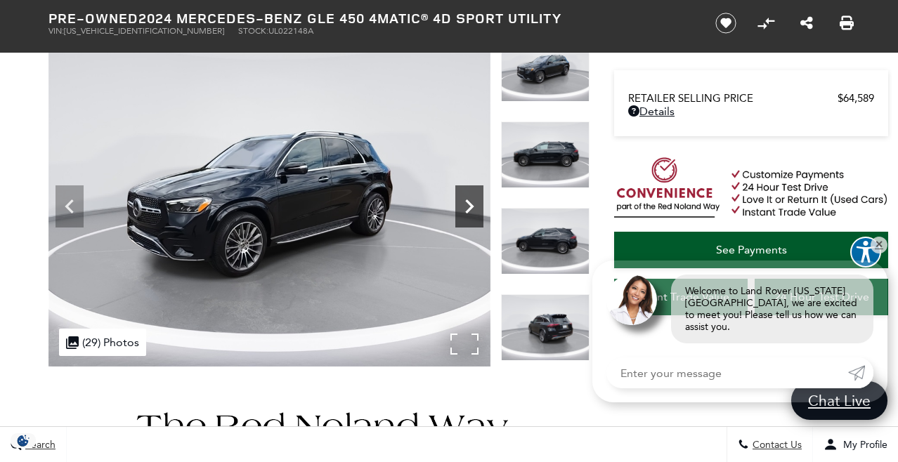
click at [467, 200] on icon "Next" at bounding box center [469, 207] width 28 height 28
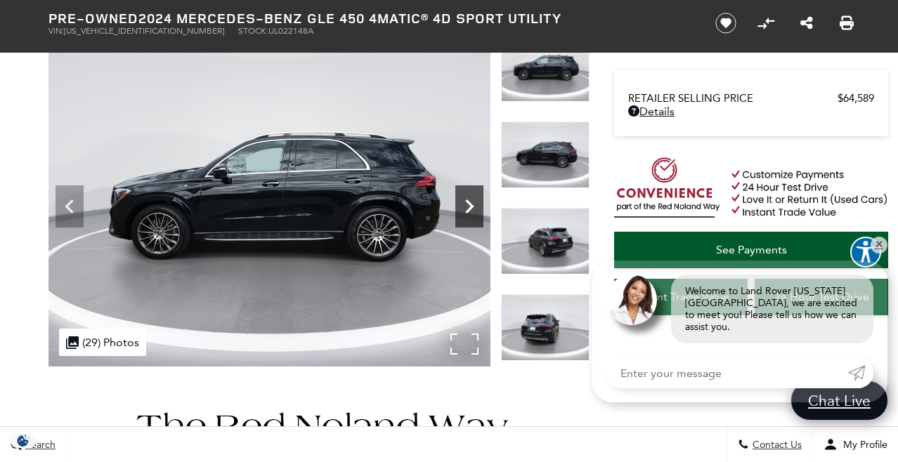
click at [467, 200] on icon "Next" at bounding box center [469, 207] width 28 height 28
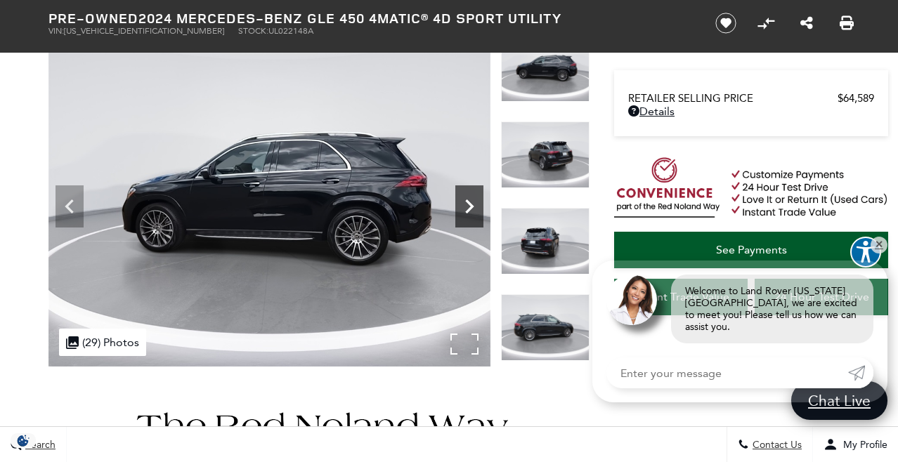
click at [467, 200] on icon "Next" at bounding box center [469, 207] width 28 height 28
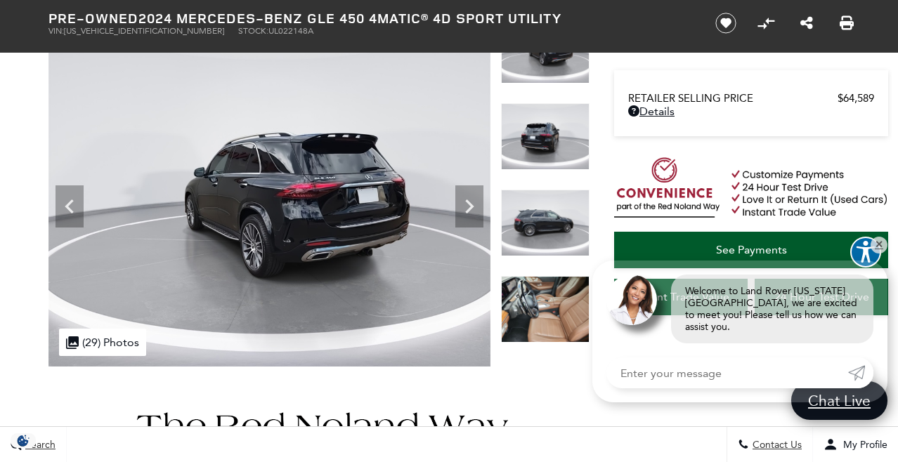
click at [533, 236] on img at bounding box center [545, 223] width 89 height 67
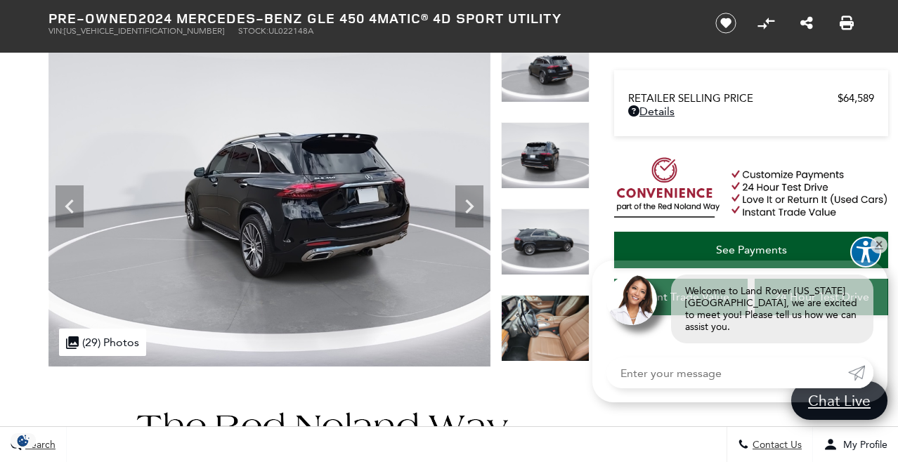
click at [538, 302] on img at bounding box center [545, 328] width 89 height 67
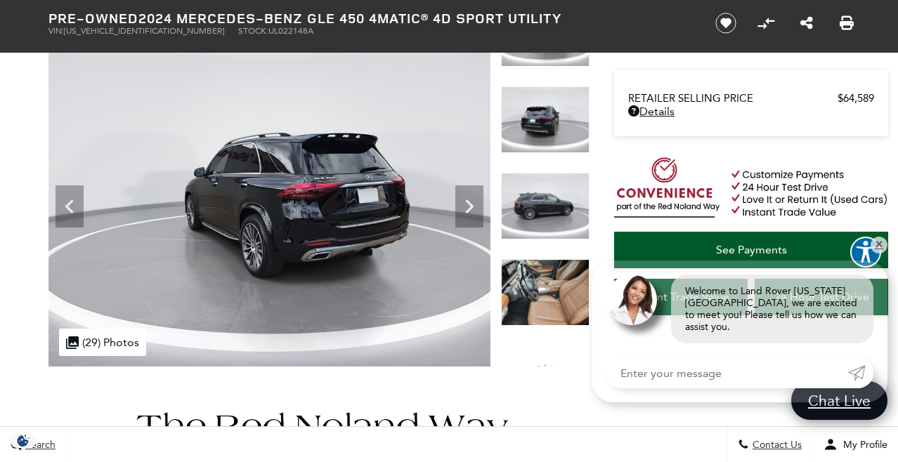
click at [527, 203] on img at bounding box center [545, 206] width 89 height 67
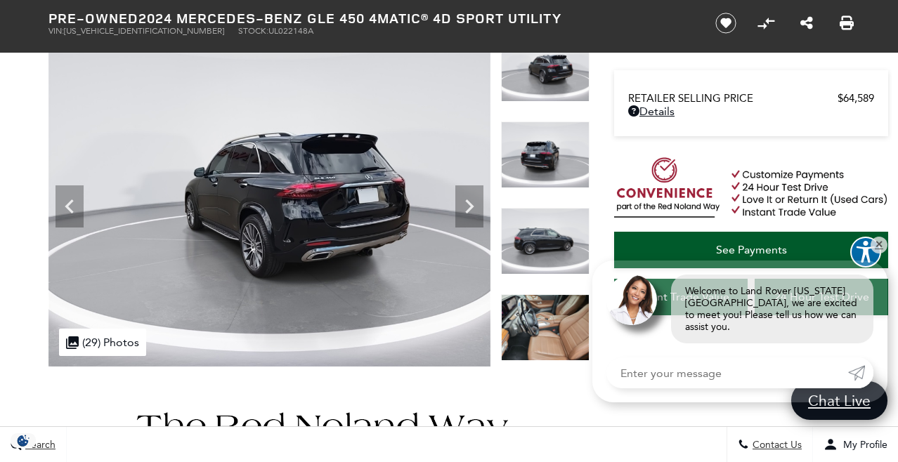
click at [530, 335] on img at bounding box center [545, 328] width 89 height 67
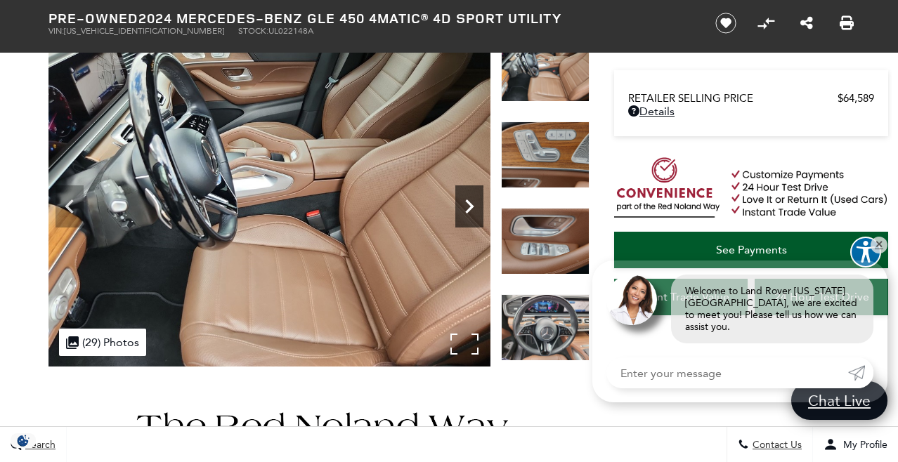
click at [470, 215] on icon "Next" at bounding box center [469, 207] width 28 height 28
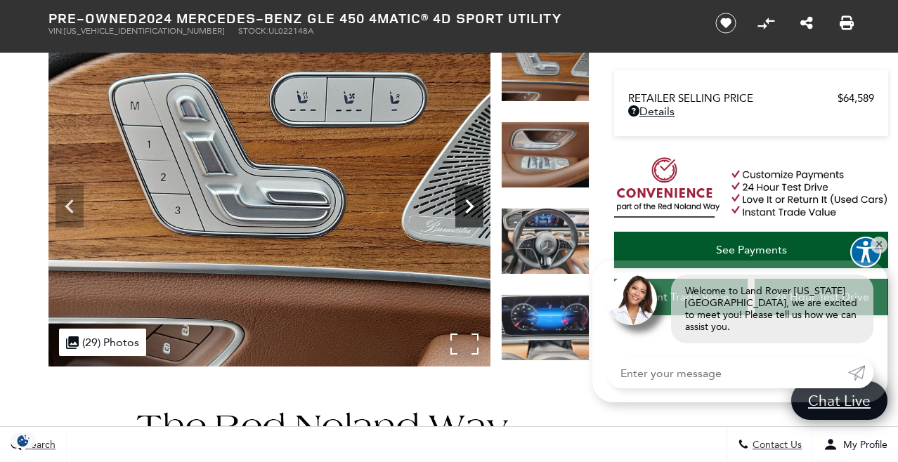
click at [470, 215] on icon "Next" at bounding box center [469, 207] width 28 height 28
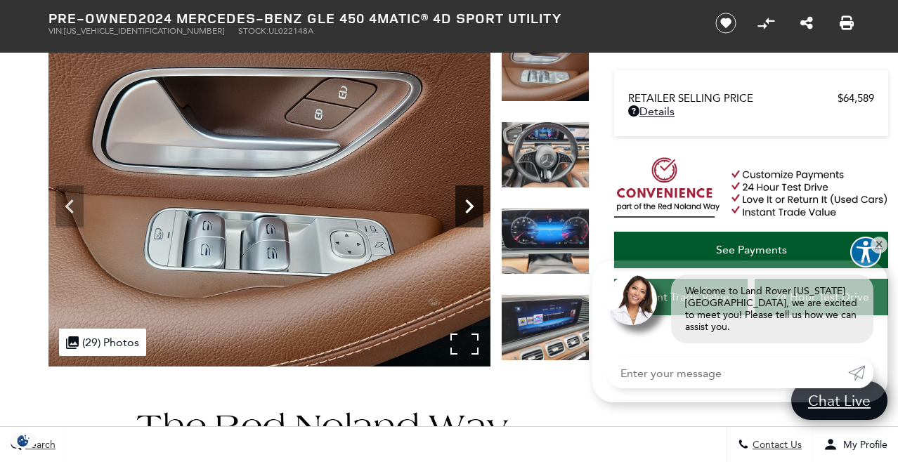
click at [470, 215] on icon "Next" at bounding box center [469, 207] width 28 height 28
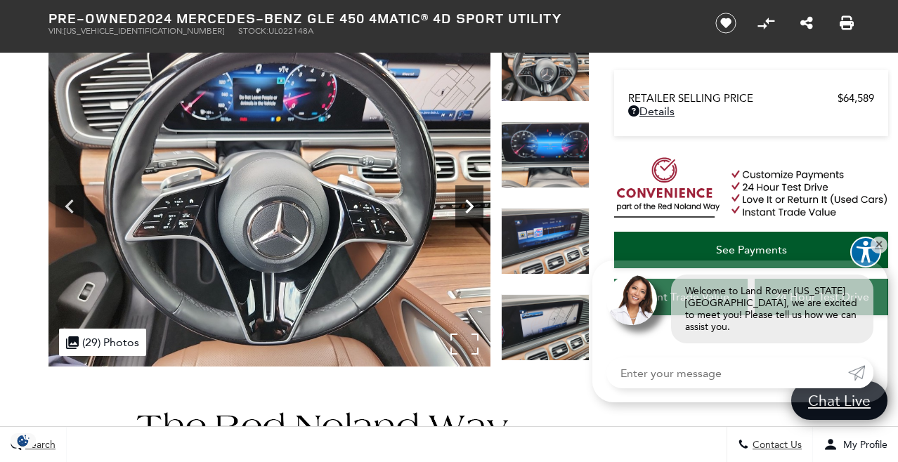
click at [470, 215] on icon "Next" at bounding box center [469, 207] width 28 height 28
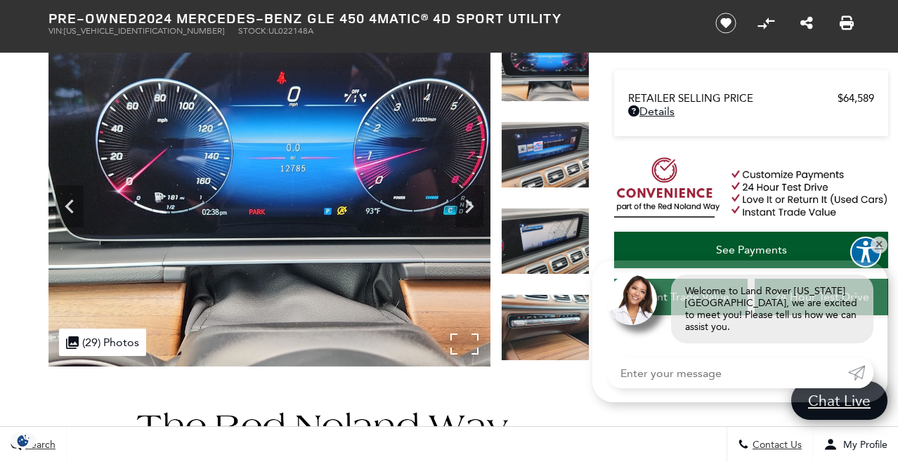
click at [96, 205] on img at bounding box center [269, 201] width 442 height 332
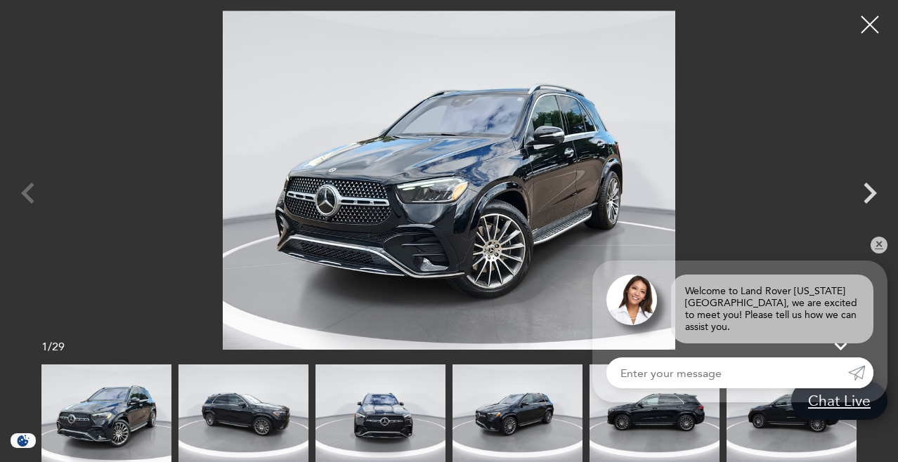
click at [28, 198] on div at bounding box center [449, 180] width 898 height 339
click at [884, 253] on link "✕" at bounding box center [879, 245] width 17 height 17
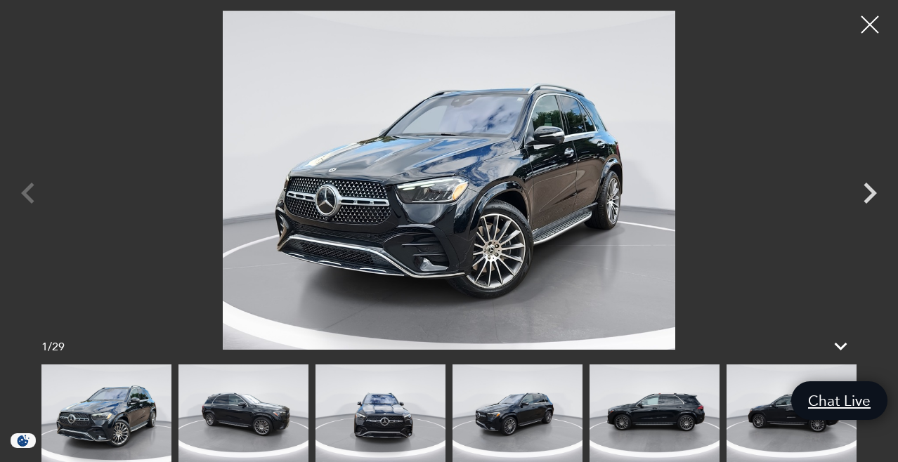
scroll to position [111, 0]
click at [666, 407] on img at bounding box center [655, 414] width 130 height 98
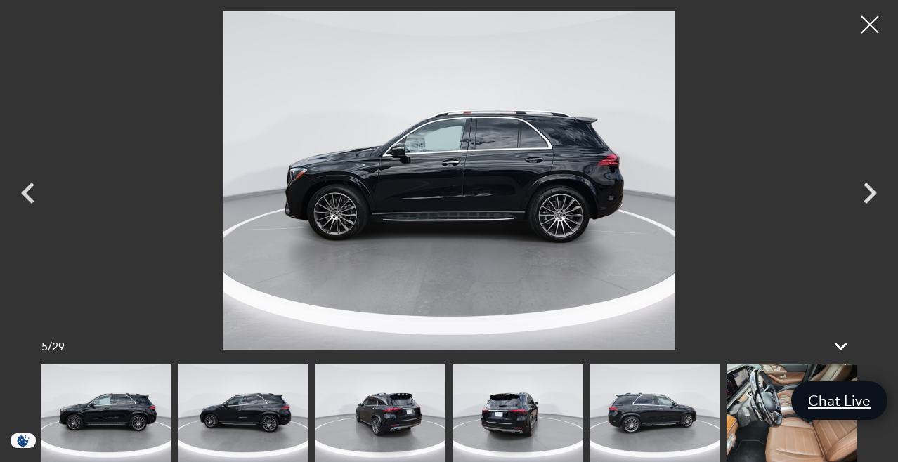
click at [666, 407] on img at bounding box center [655, 414] width 130 height 98
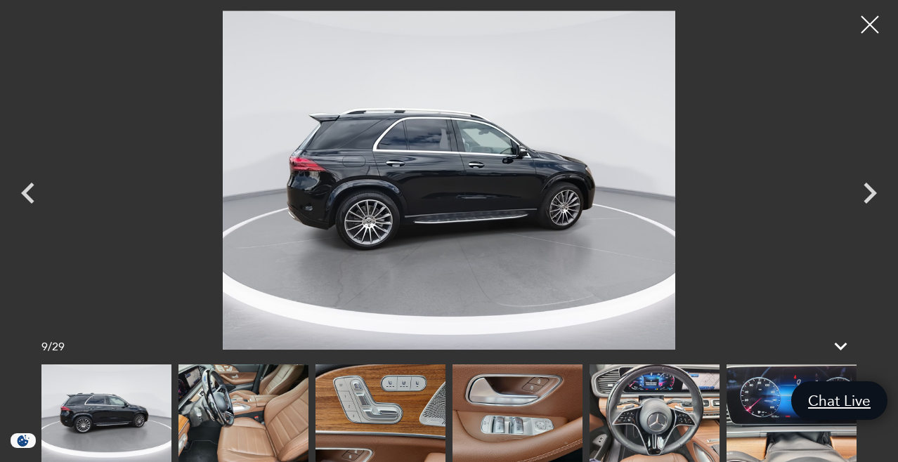
click at [214, 405] on img at bounding box center [244, 414] width 130 height 98
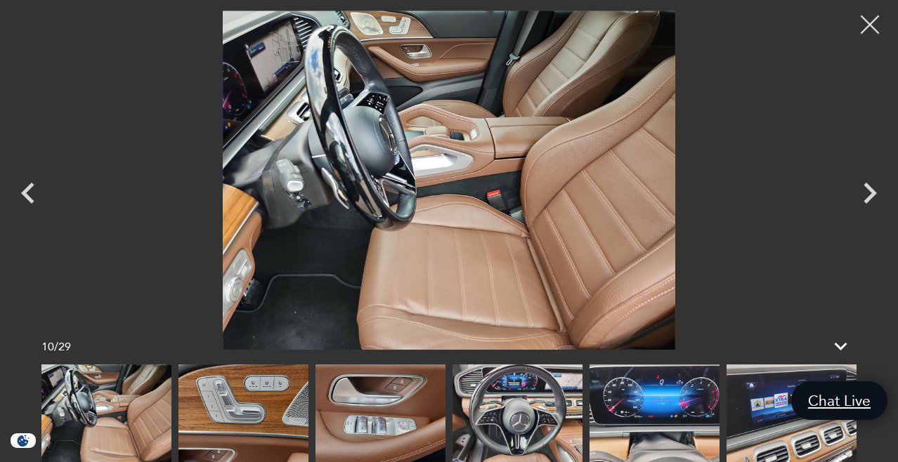
click at [867, 27] on div at bounding box center [870, 24] width 37 height 37
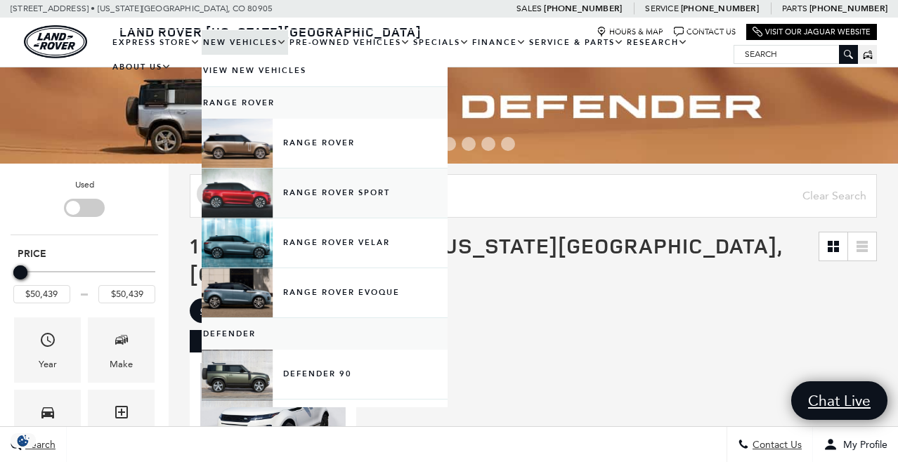
click at [370, 206] on link "Range Rover Sport" at bounding box center [325, 193] width 246 height 49
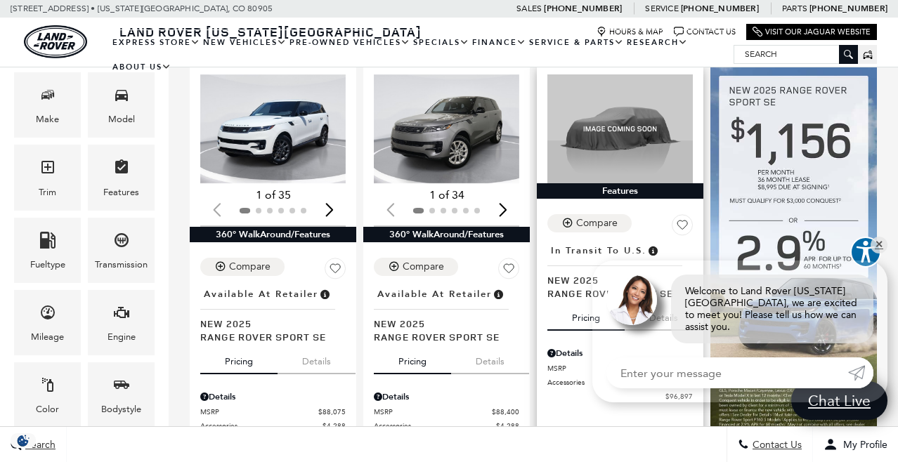
scroll to position [303, 0]
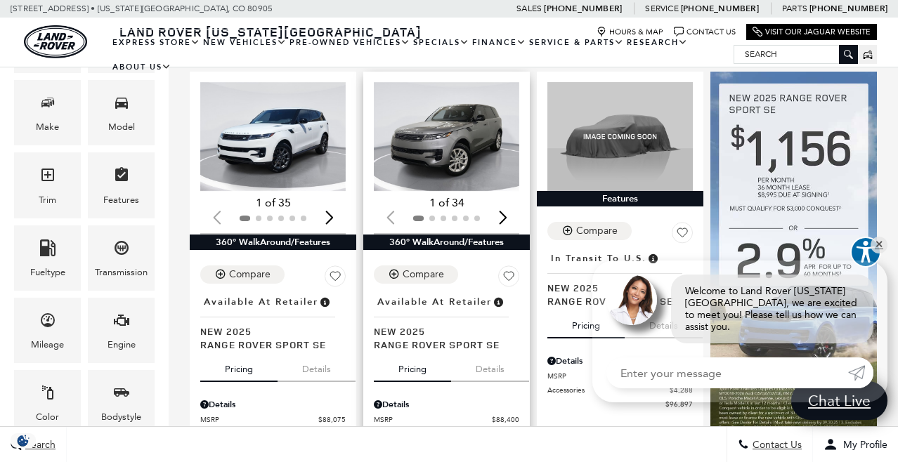
click at [503, 202] on div "Next slide" at bounding box center [502, 217] width 19 height 31
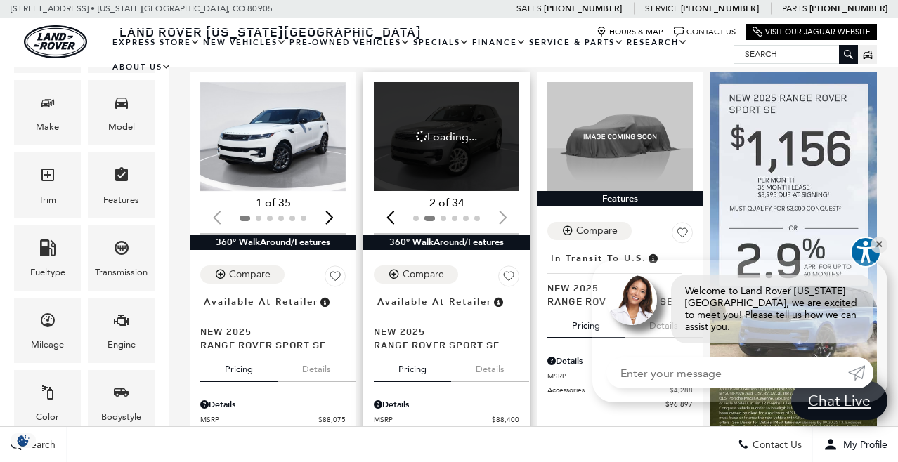
click at [503, 211] on div at bounding box center [446, 218] width 145 height 15
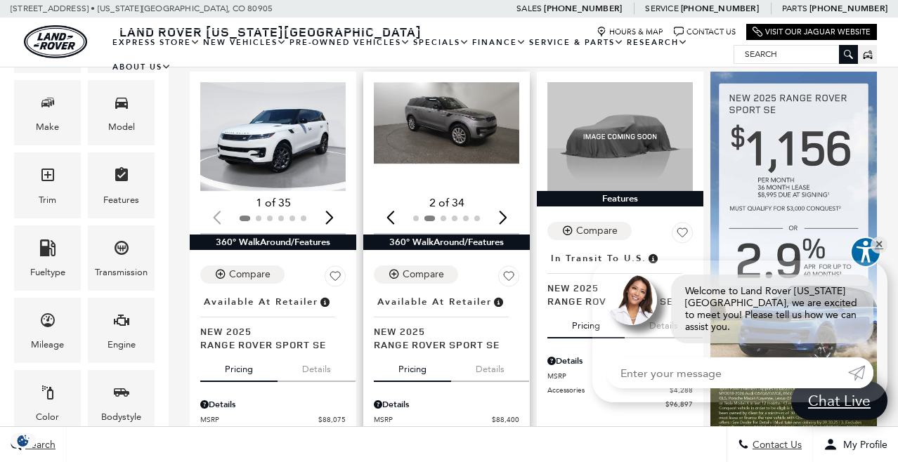
click at [496, 353] on button "Details" at bounding box center [490, 366] width 78 height 31
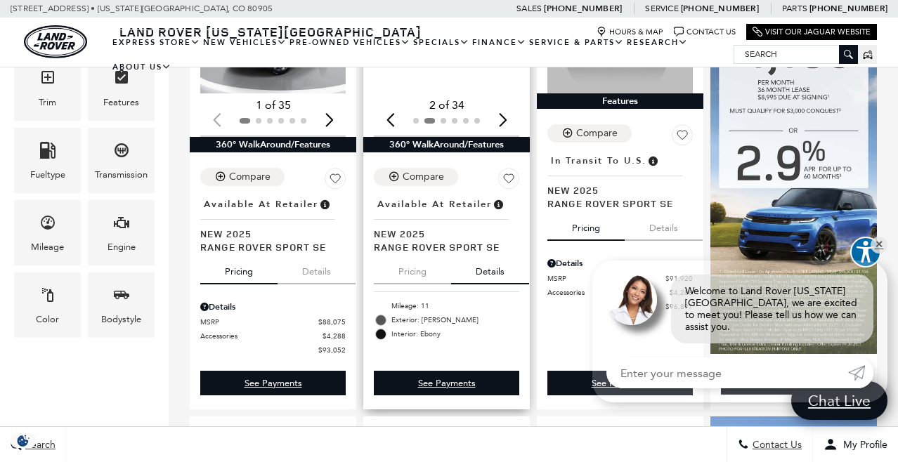
scroll to position [401, 1]
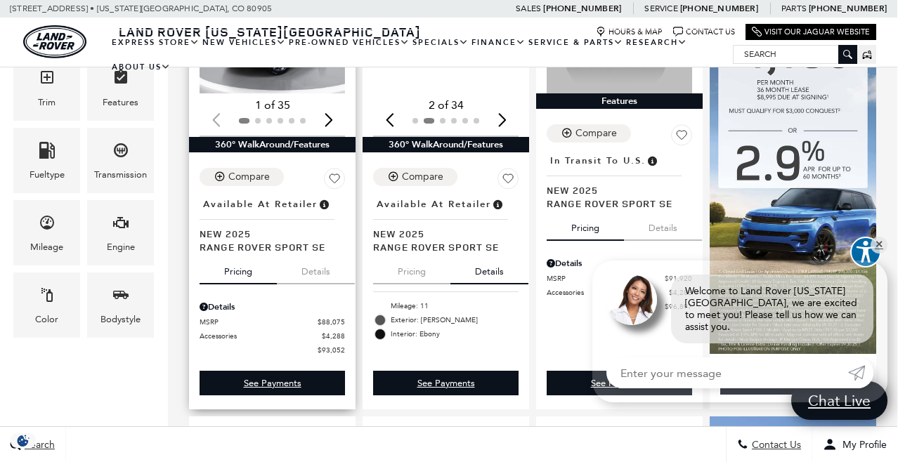
click at [331, 255] on button "Details" at bounding box center [316, 269] width 78 height 31
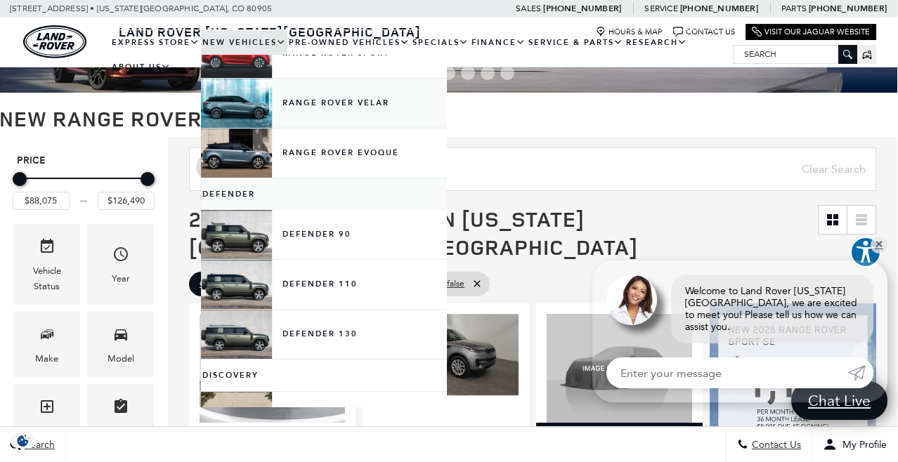
scroll to position [144, 0]
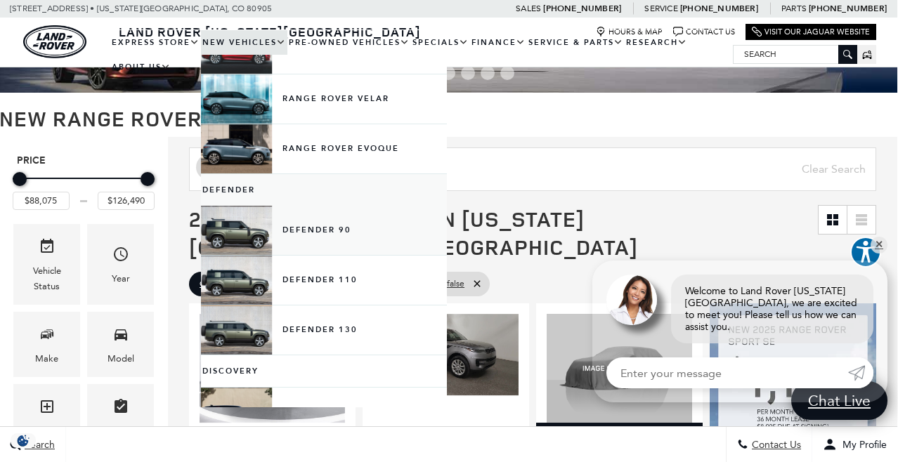
click at [328, 234] on link "Defender 90" at bounding box center [324, 230] width 246 height 49
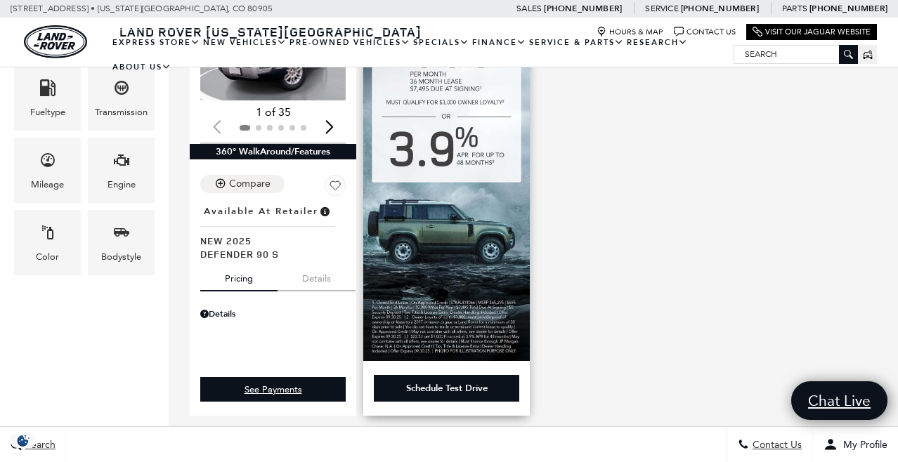
scroll to position [349, 0]
click at [306, 261] on button "Details" at bounding box center [317, 276] width 78 height 31
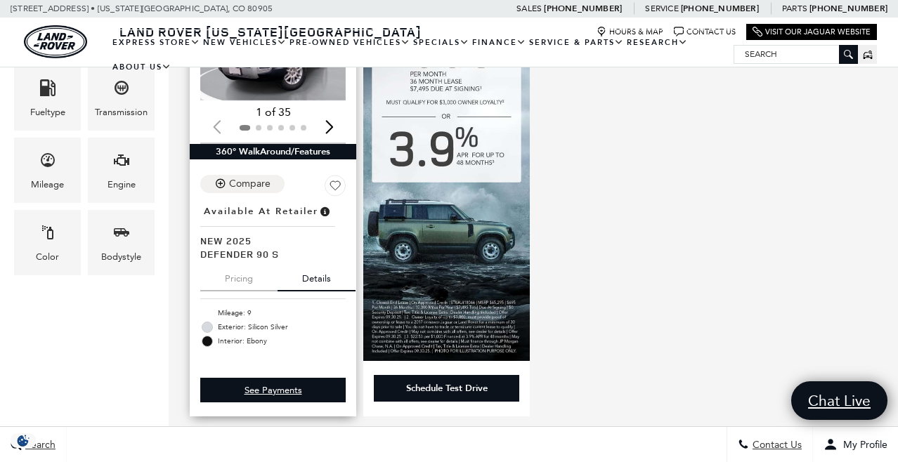
click at [239, 261] on button "Pricing" at bounding box center [238, 276] width 77 height 31
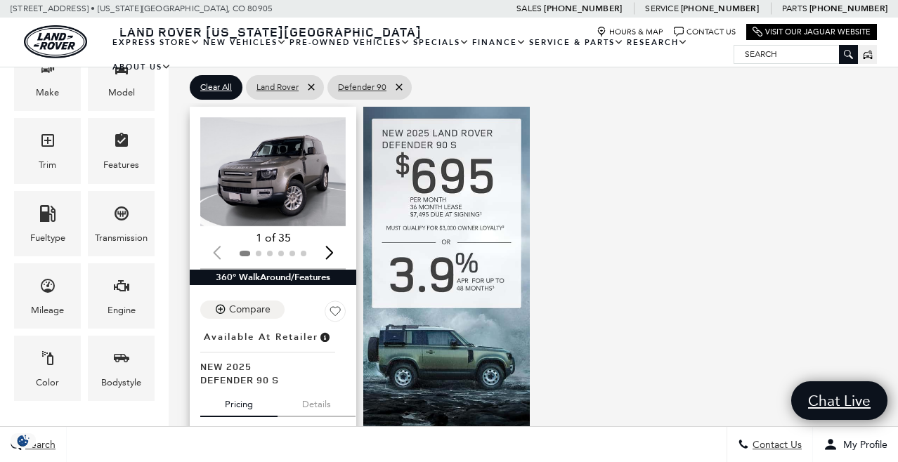
scroll to position [219, 0]
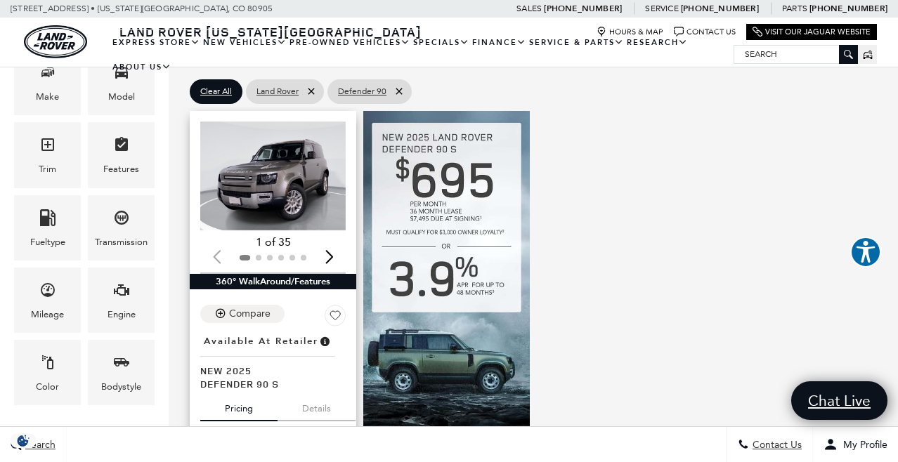
click at [332, 241] on div "Next slide" at bounding box center [329, 256] width 19 height 31
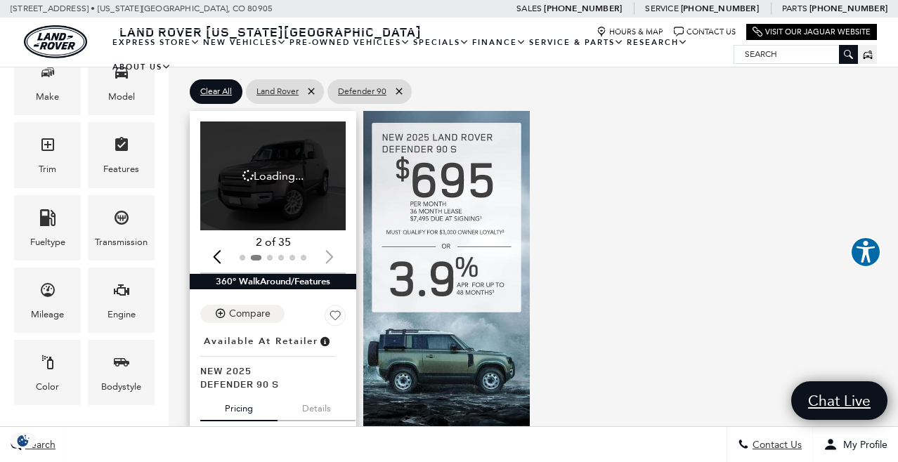
click at [332, 235] on div "2 of 35" at bounding box center [272, 242] width 145 height 15
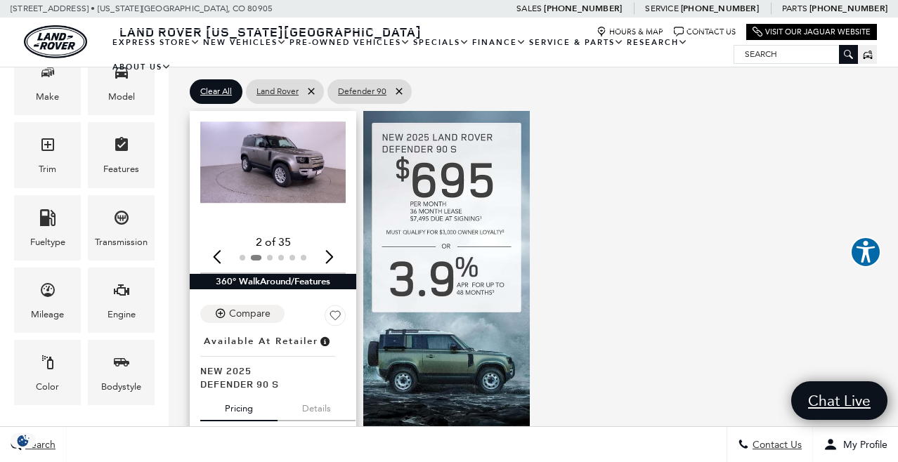
click at [330, 241] on div "Next slide" at bounding box center [329, 256] width 19 height 31
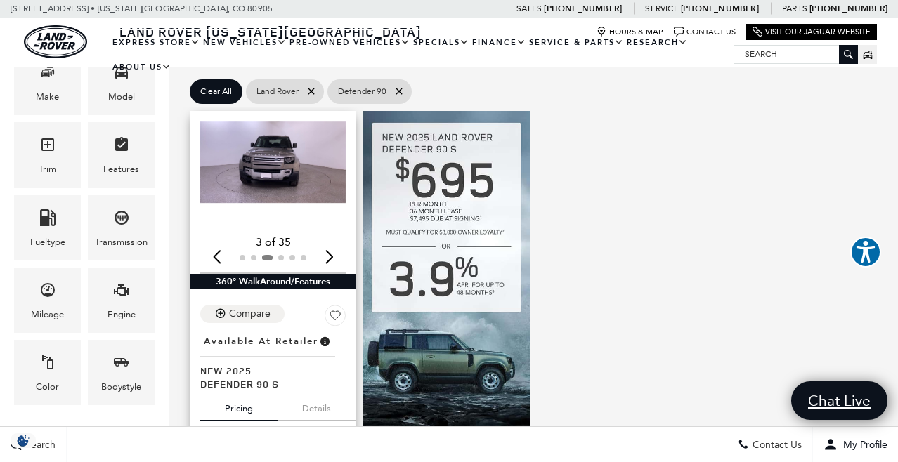
click at [330, 241] on div "Next slide" at bounding box center [329, 256] width 19 height 31
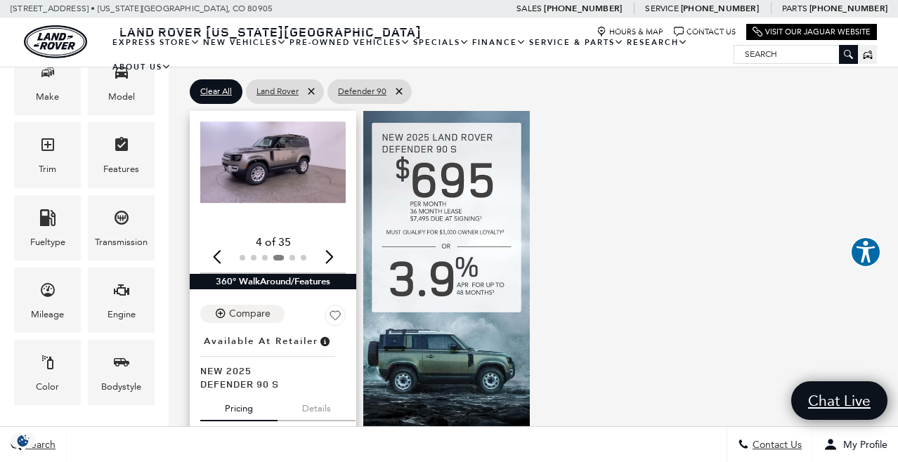
click at [330, 241] on div "Next slide" at bounding box center [329, 256] width 19 height 31
